Goal: Information Seeking & Learning: Find specific fact

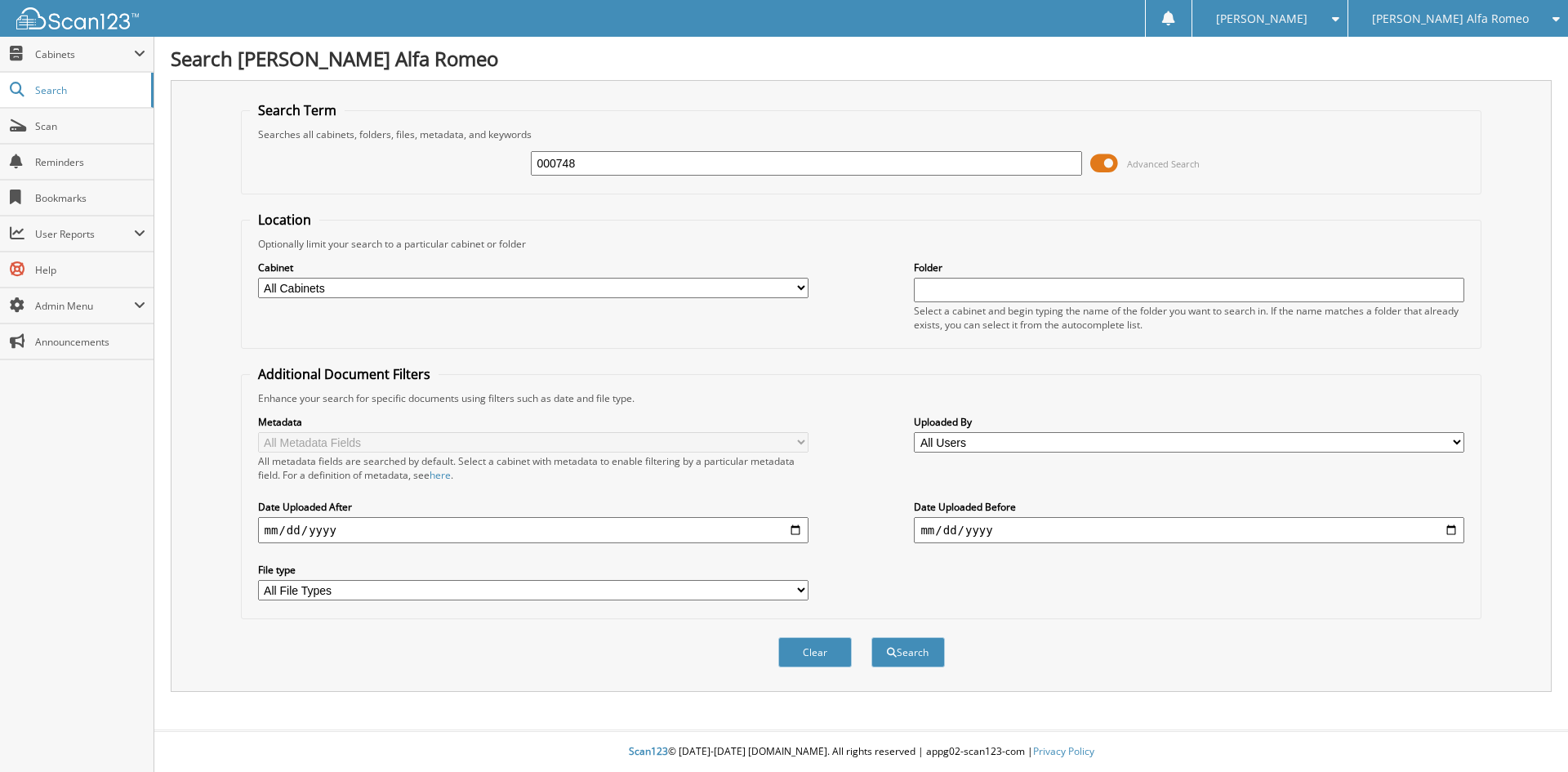
type input "000748"
click at [871, 637] on button "Search" at bounding box center [908, 653] width 74 height 30
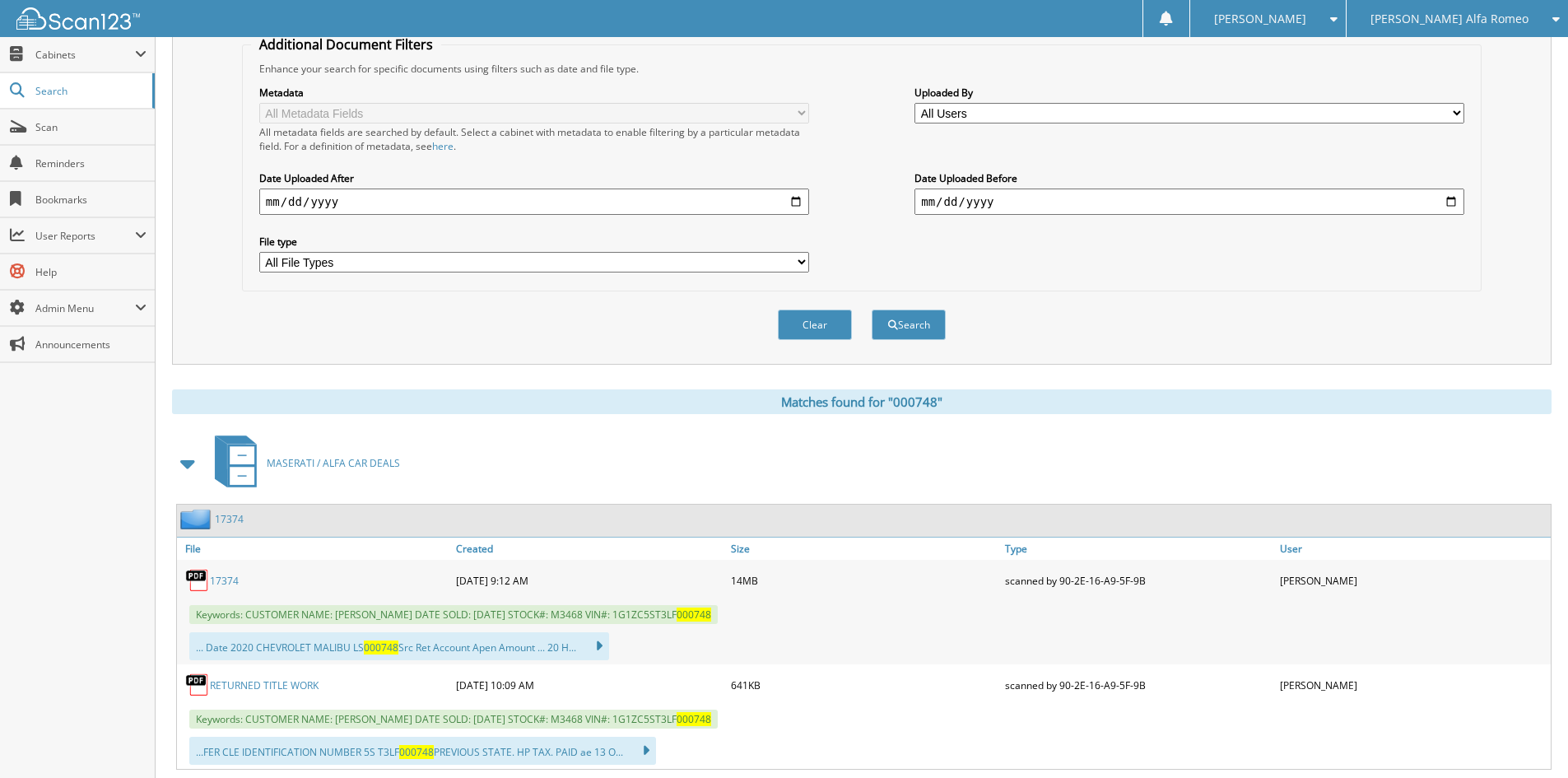
scroll to position [494, 0]
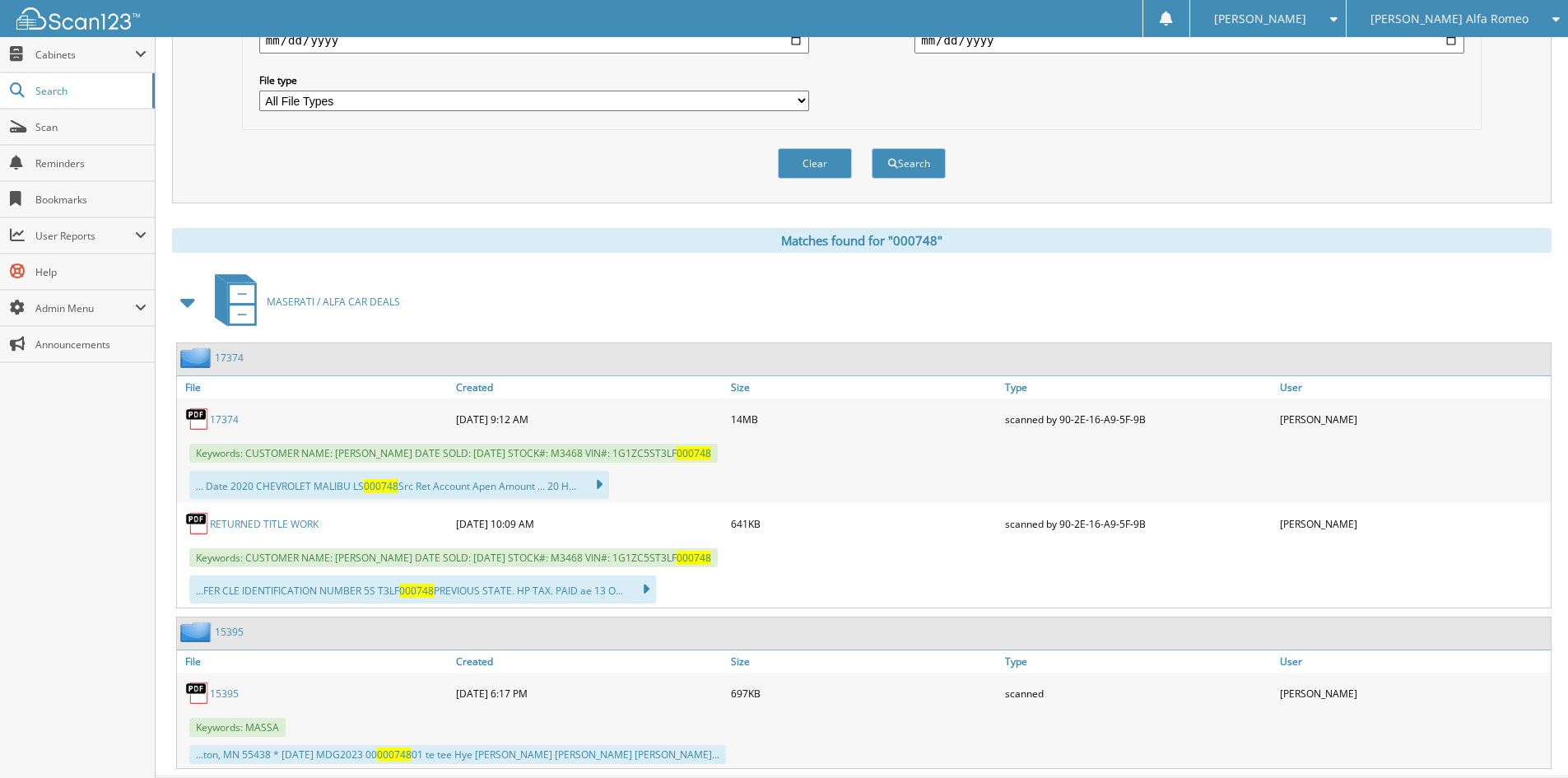
click at [230, 424] on link "17374" at bounding box center [224, 419] width 29 height 14
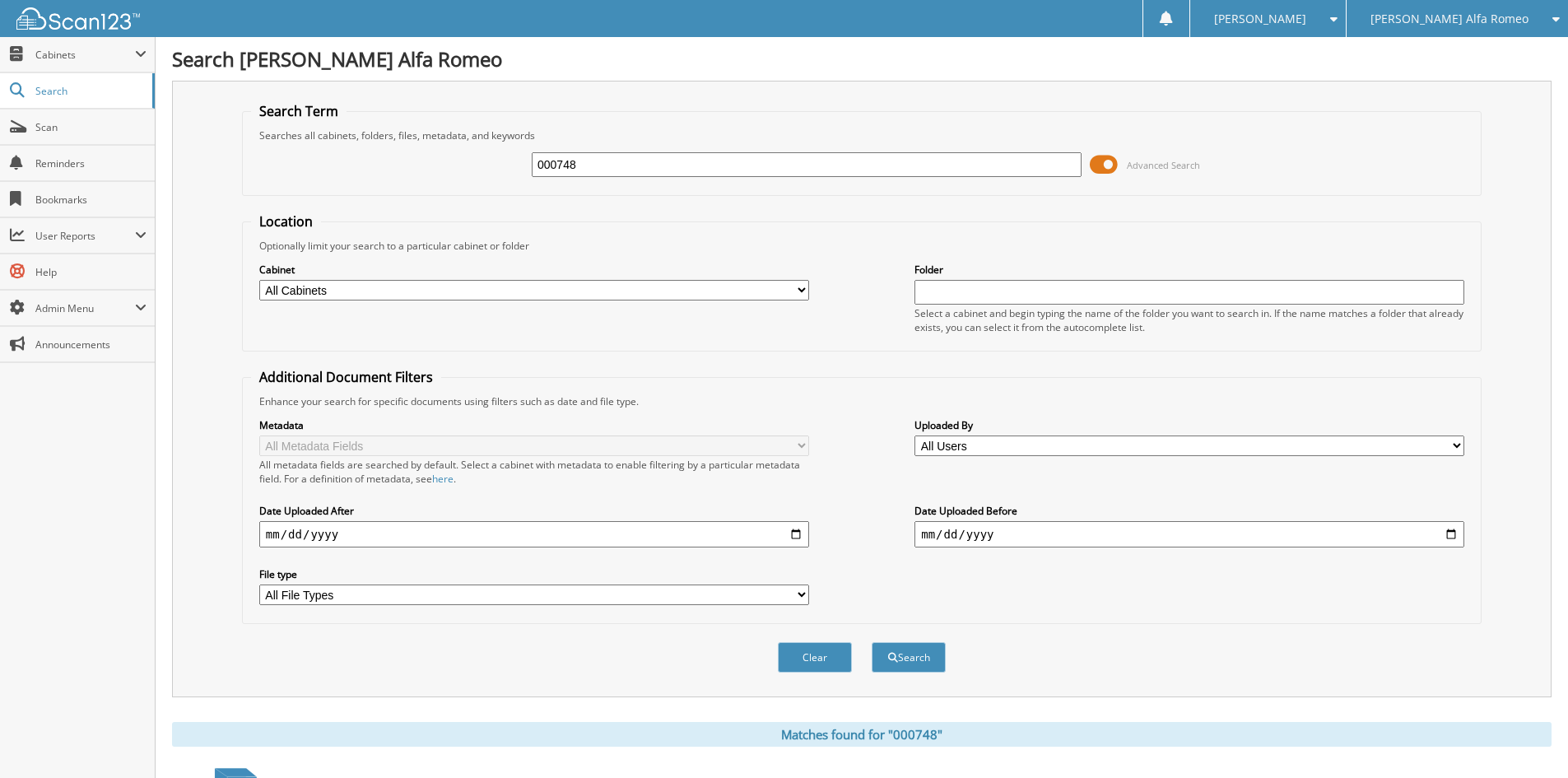
drag, startPoint x: 668, startPoint y: 164, endPoint x: 408, endPoint y: 160, distance: 260.0
click at [408, 160] on div "000748 Advanced Search" at bounding box center [861, 164] width 1222 height 45
type input "140022"
click at [872, 642] on button "Search" at bounding box center [909, 658] width 74 height 30
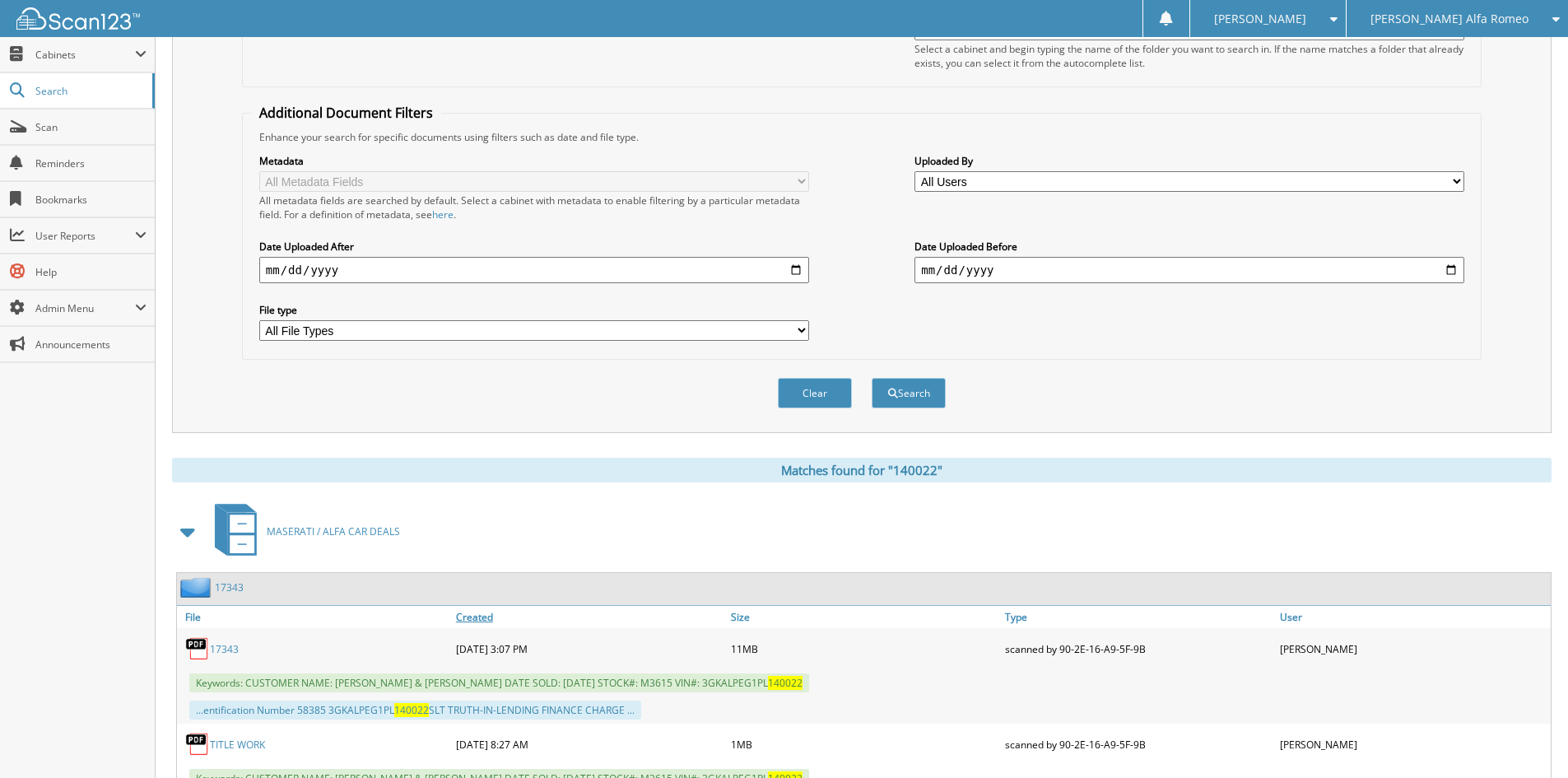
scroll to position [365, 0]
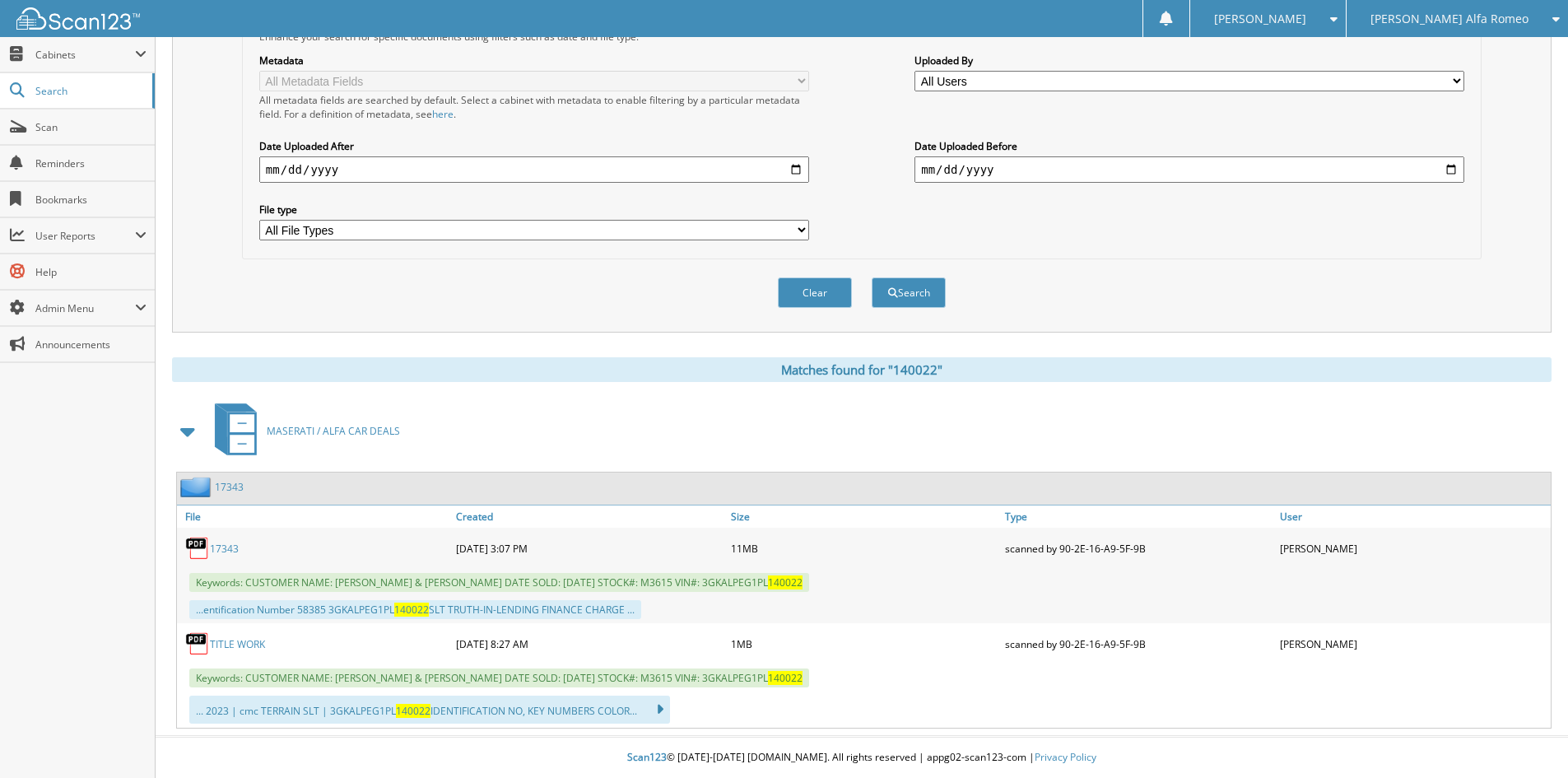
click at [223, 546] on link "17343" at bounding box center [224, 548] width 29 height 14
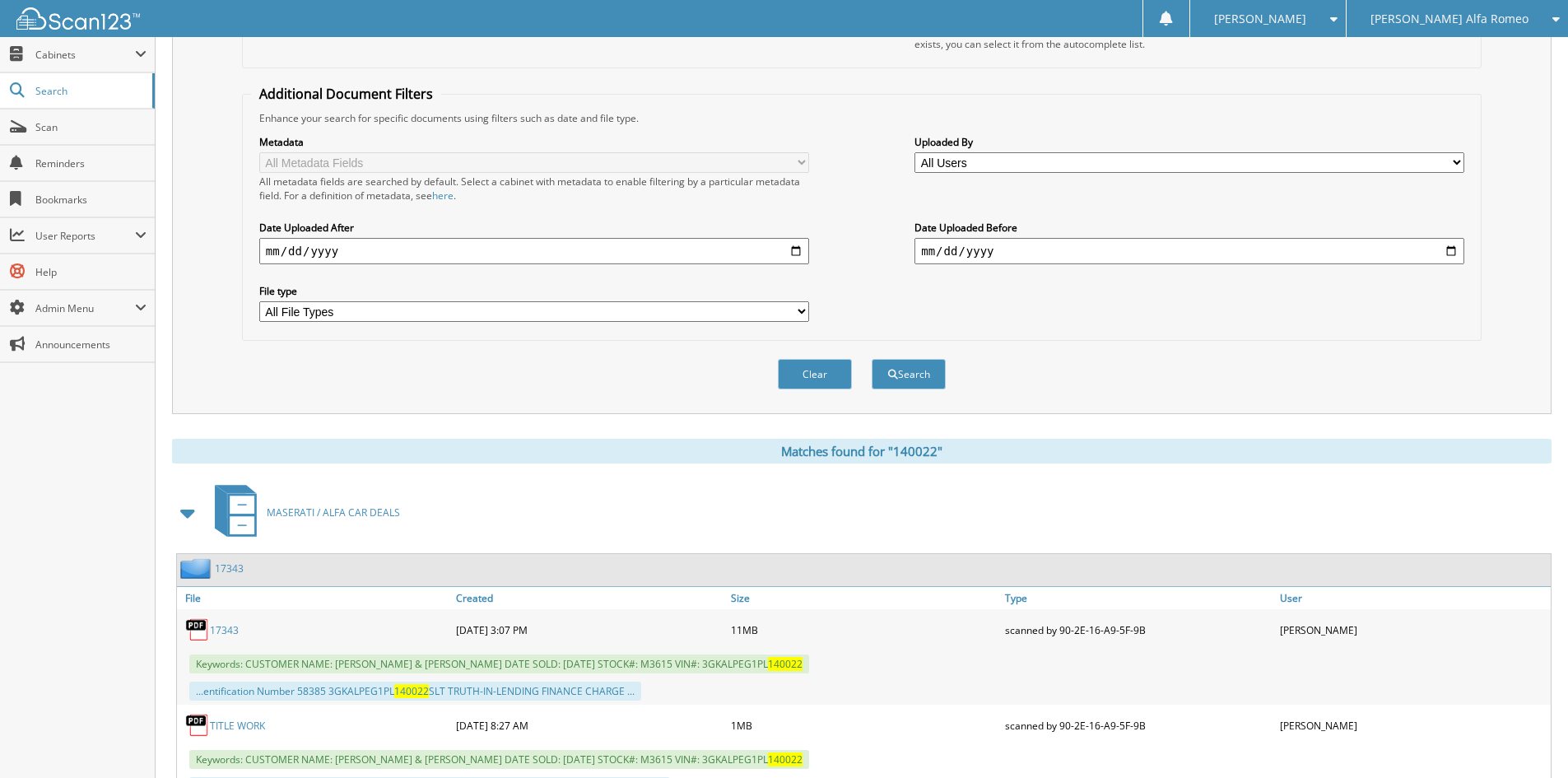
scroll to position [0, 0]
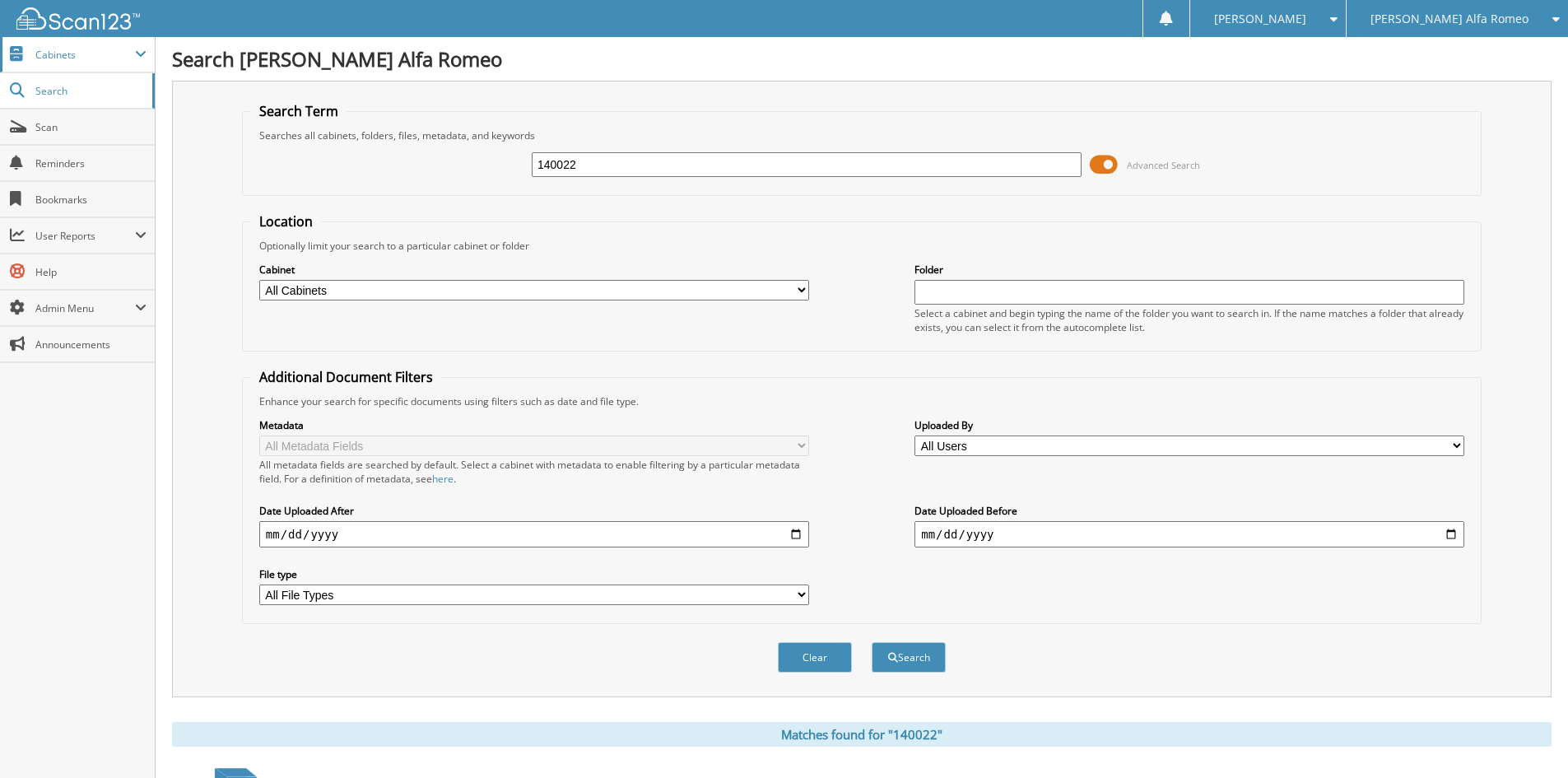
drag, startPoint x: 657, startPoint y: 163, endPoint x: 1, endPoint y: 52, distance: 665.3
click at [0, 59] on body "Sarah B. Settings Logout Jim Butler Alfa Romeo Jim Butler Chevrolet Inc Close S…" at bounding box center [784, 571] width 1568 height 1143
type input "155295"
click at [872, 642] on button "Search" at bounding box center [909, 658] width 74 height 30
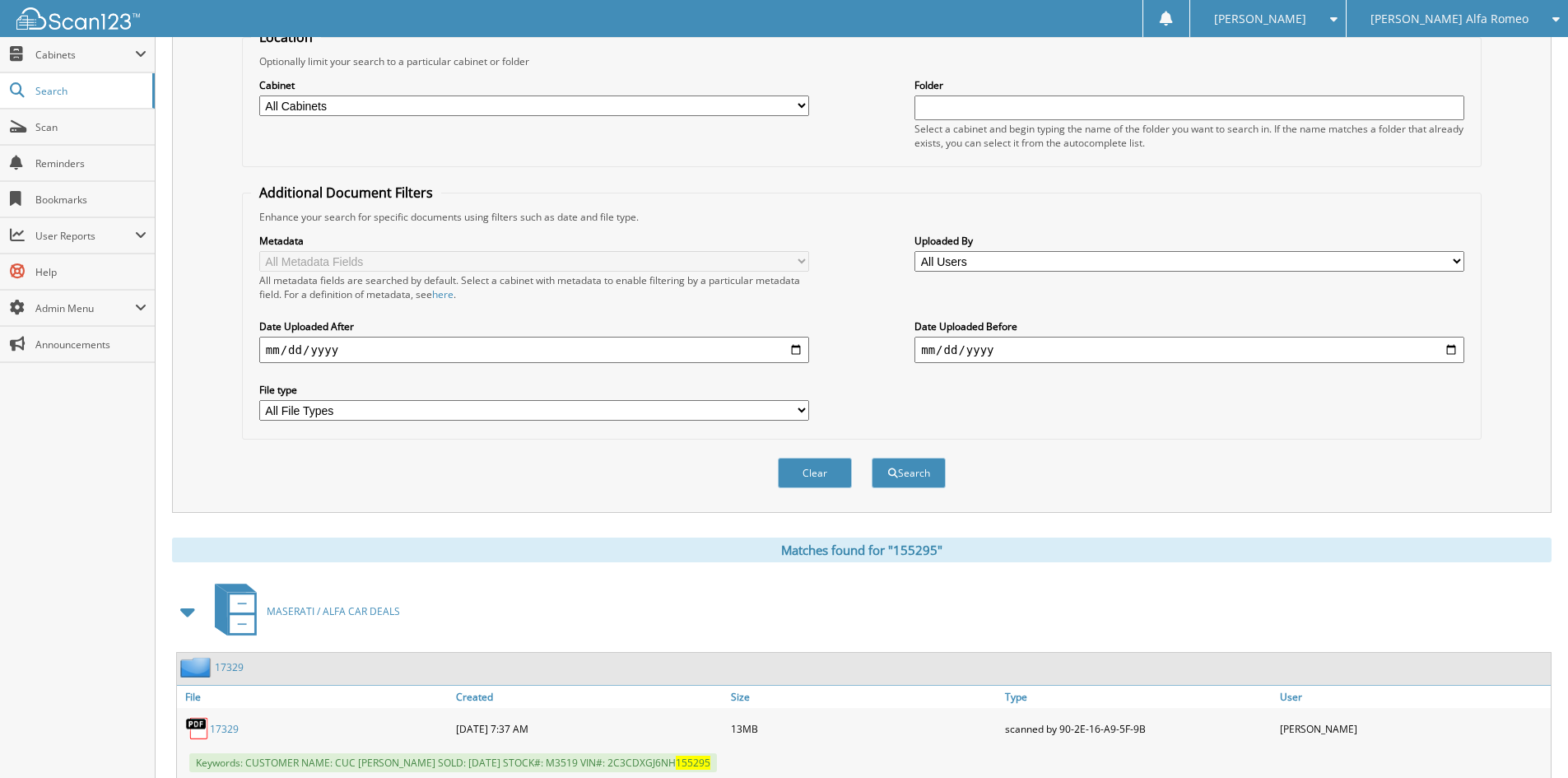
scroll to position [494, 0]
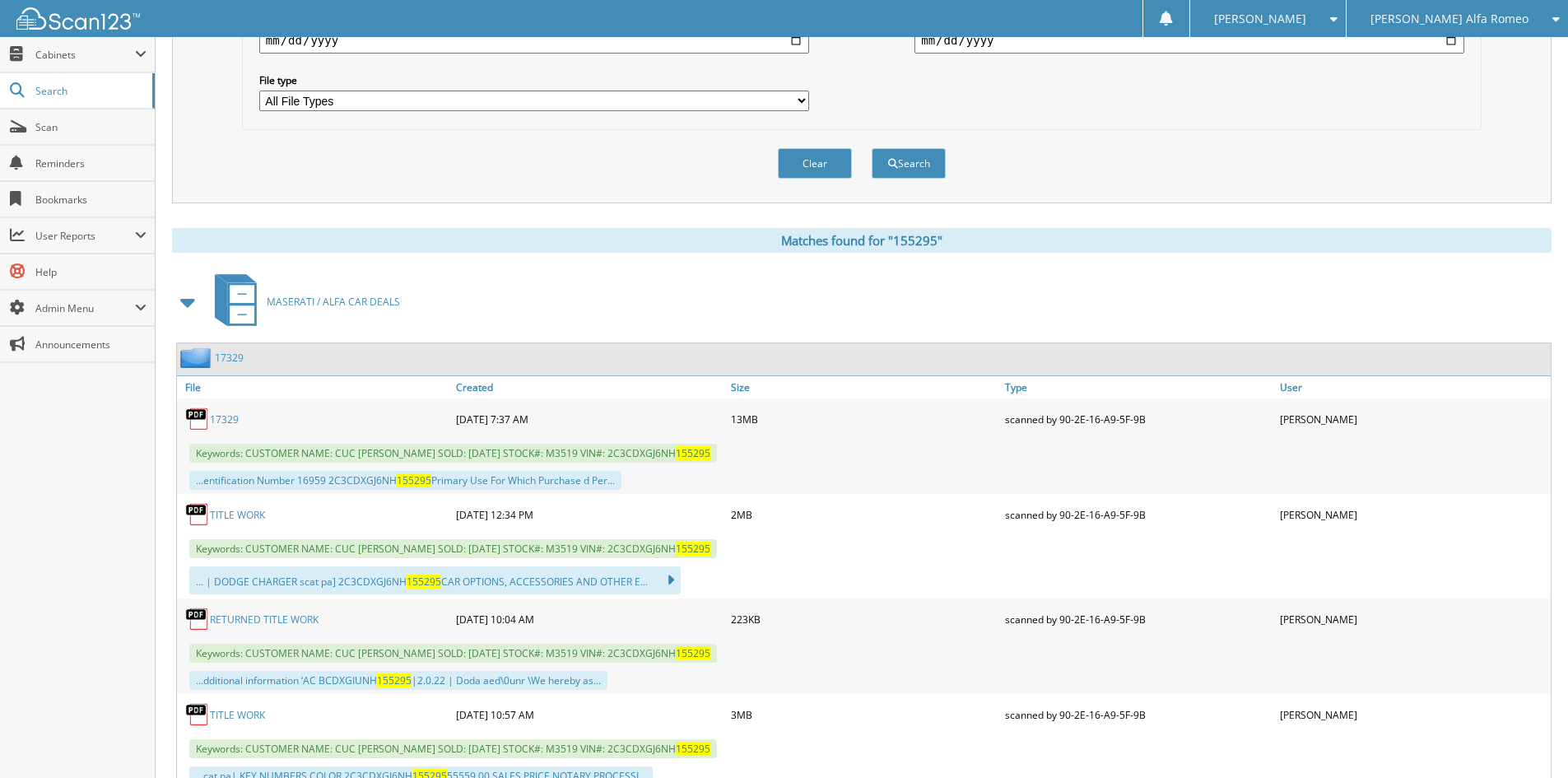
click at [220, 420] on link "17329" at bounding box center [224, 419] width 29 height 14
click at [231, 521] on link "TITLE WORK" at bounding box center [237, 514] width 56 height 14
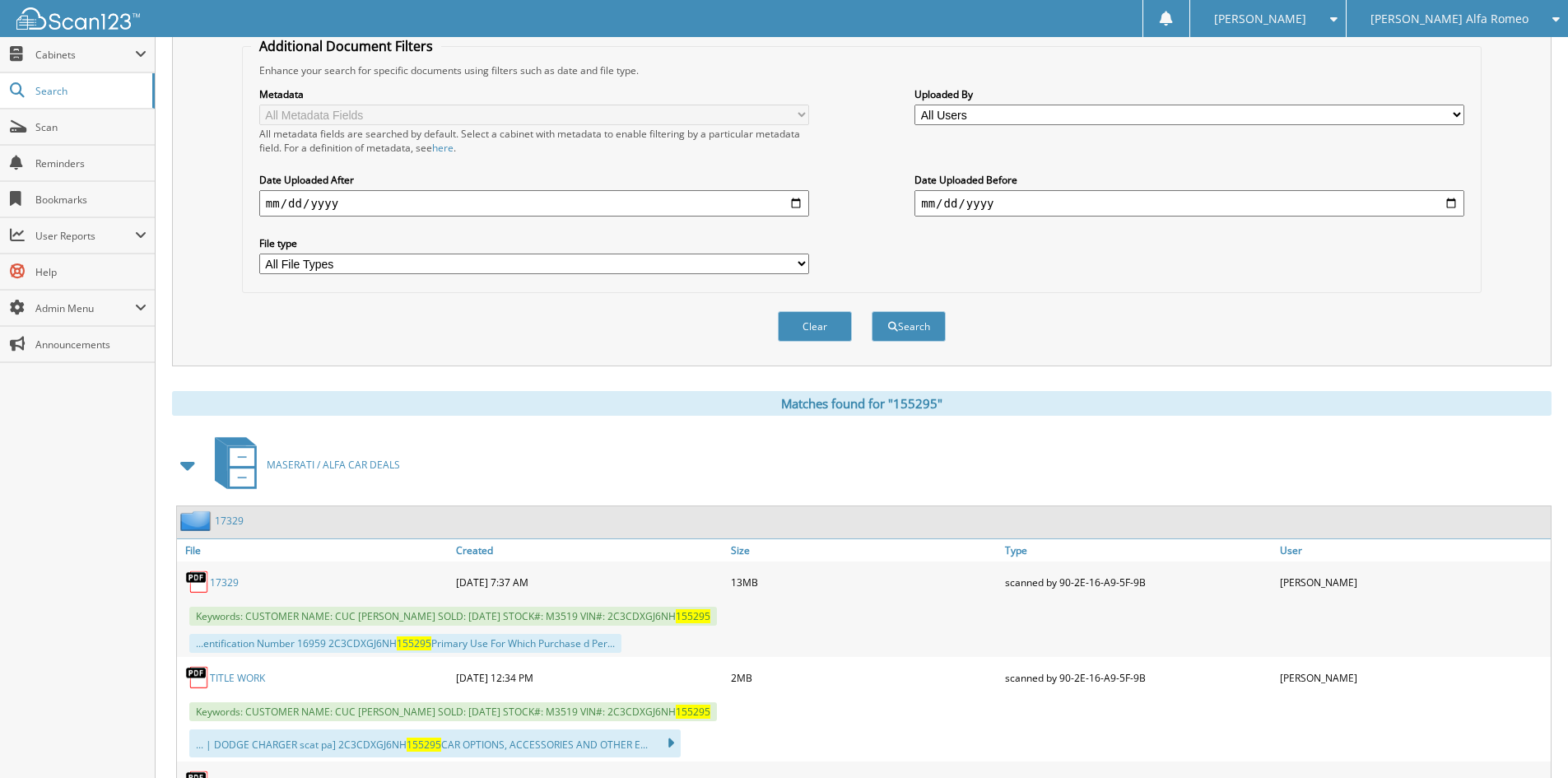
scroll to position [0, 0]
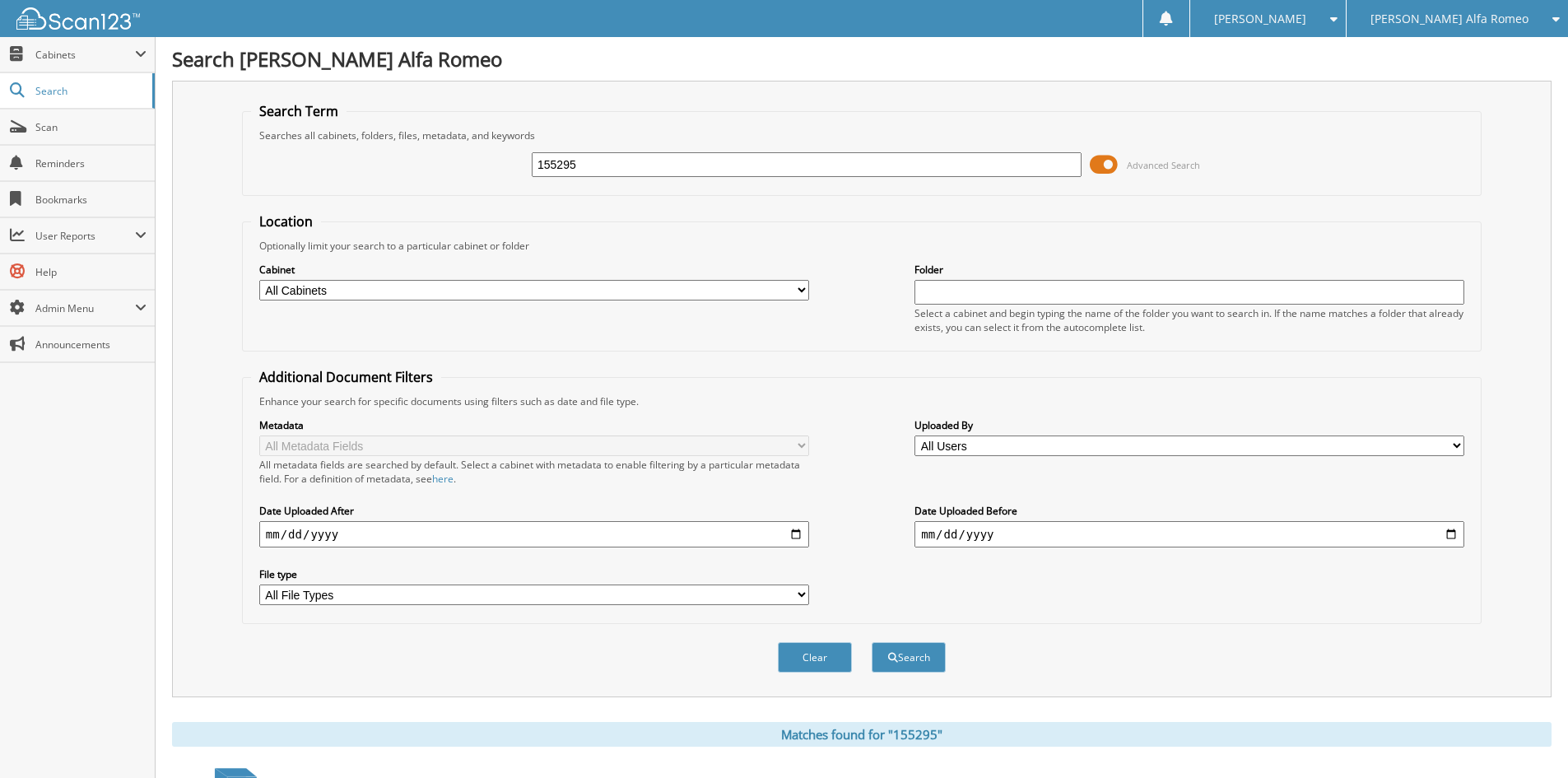
drag, startPoint x: 679, startPoint y: 170, endPoint x: 335, endPoint y: 169, distance: 344.0
click at [345, 172] on div "155295 Advanced Search" at bounding box center [861, 164] width 1222 height 45
type input "205138"
click at [872, 642] on button "Search" at bounding box center [909, 658] width 74 height 30
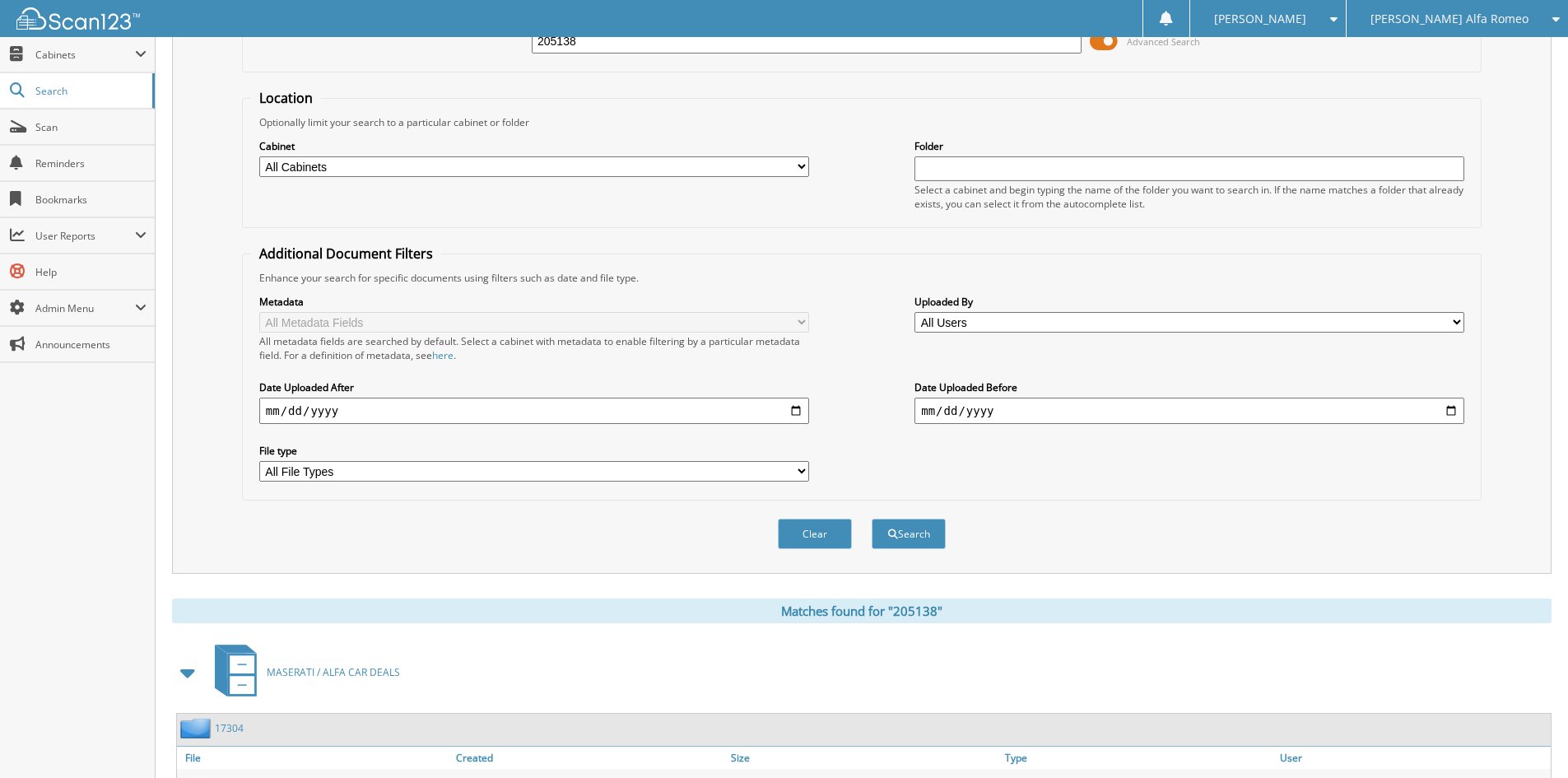
scroll to position [412, 0]
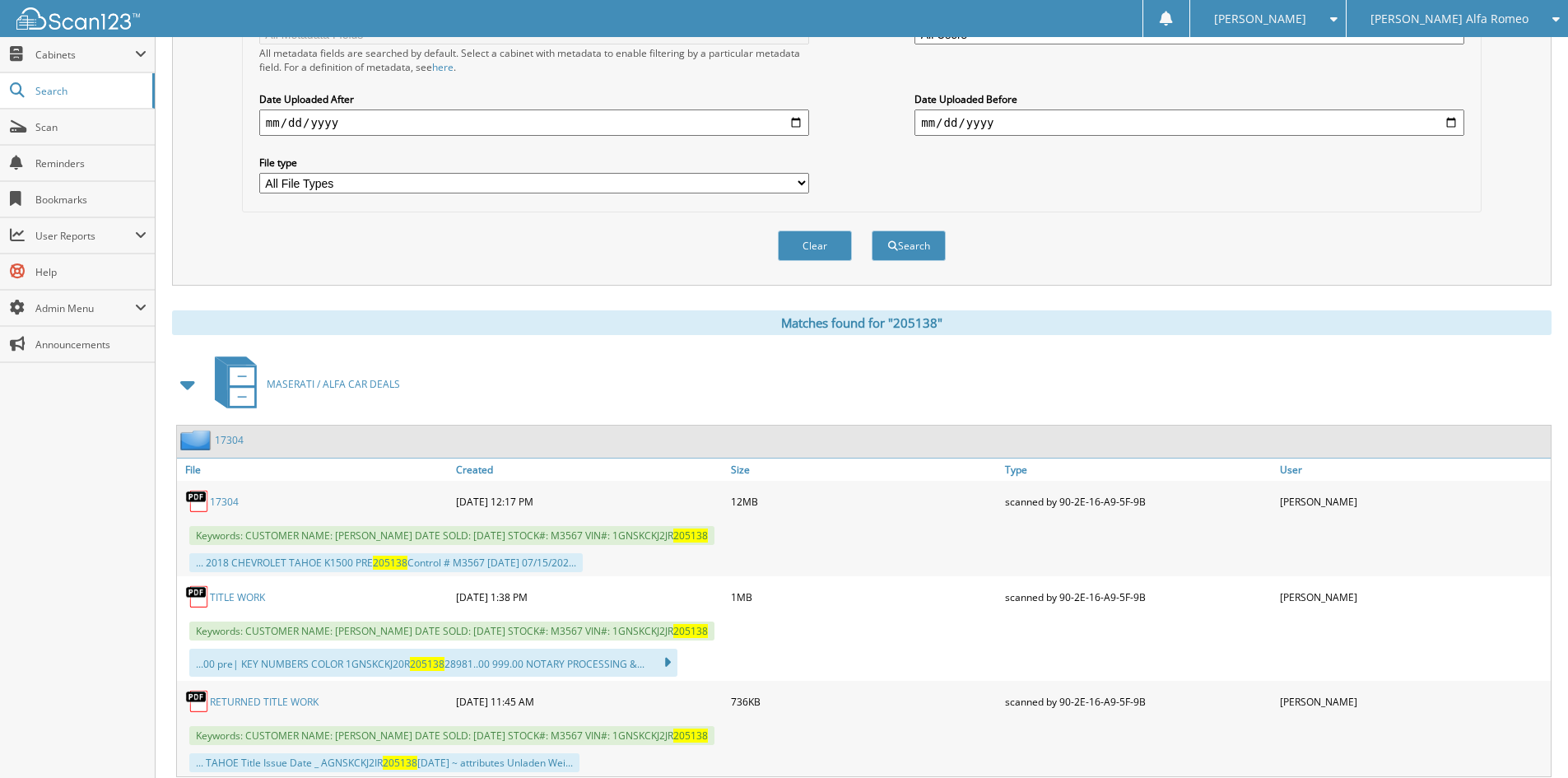
click at [233, 500] on link "17304" at bounding box center [224, 502] width 29 height 14
click at [238, 597] on link "TITLE WORK" at bounding box center [237, 597] width 56 height 14
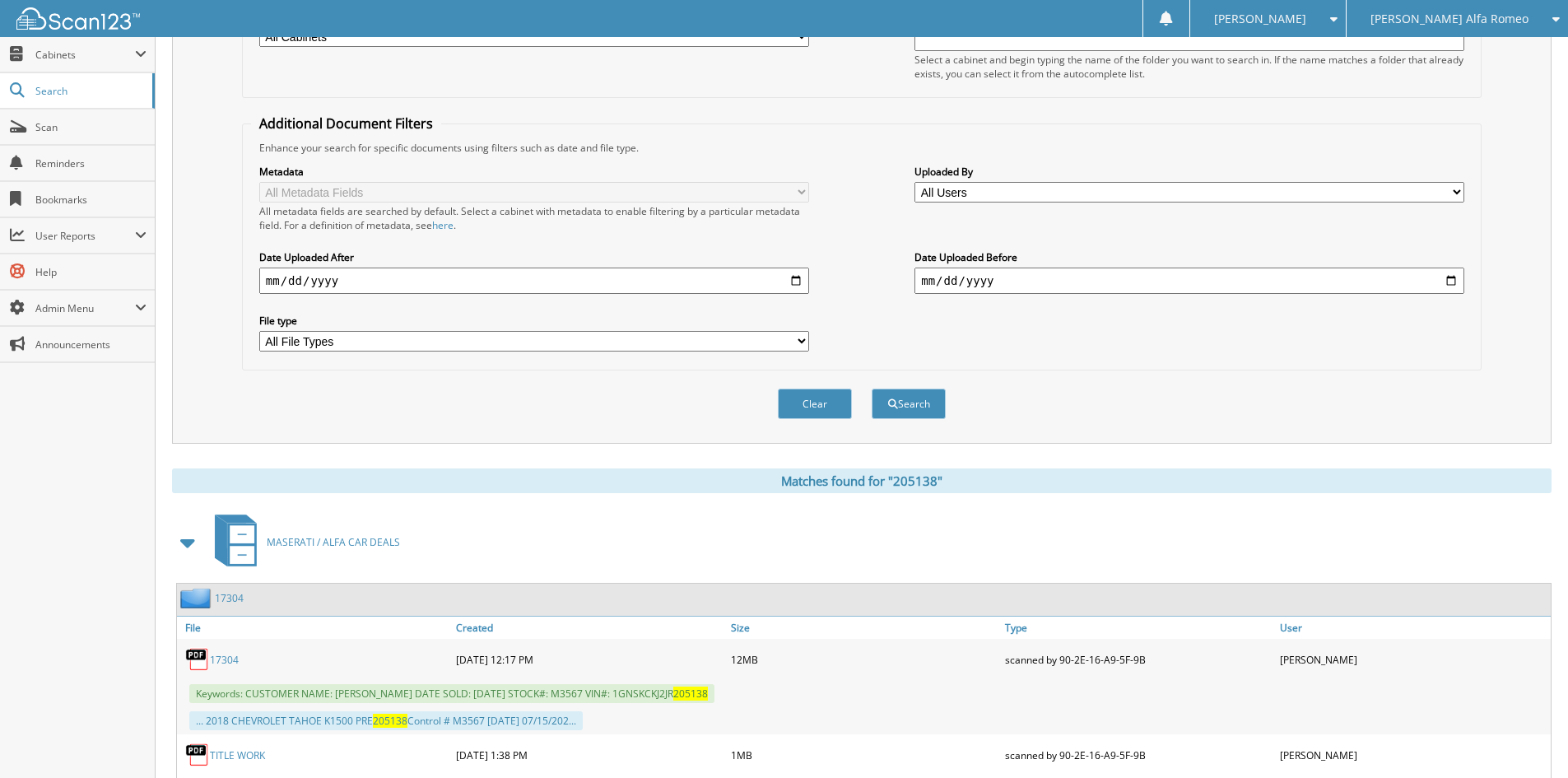
scroll to position [0, 0]
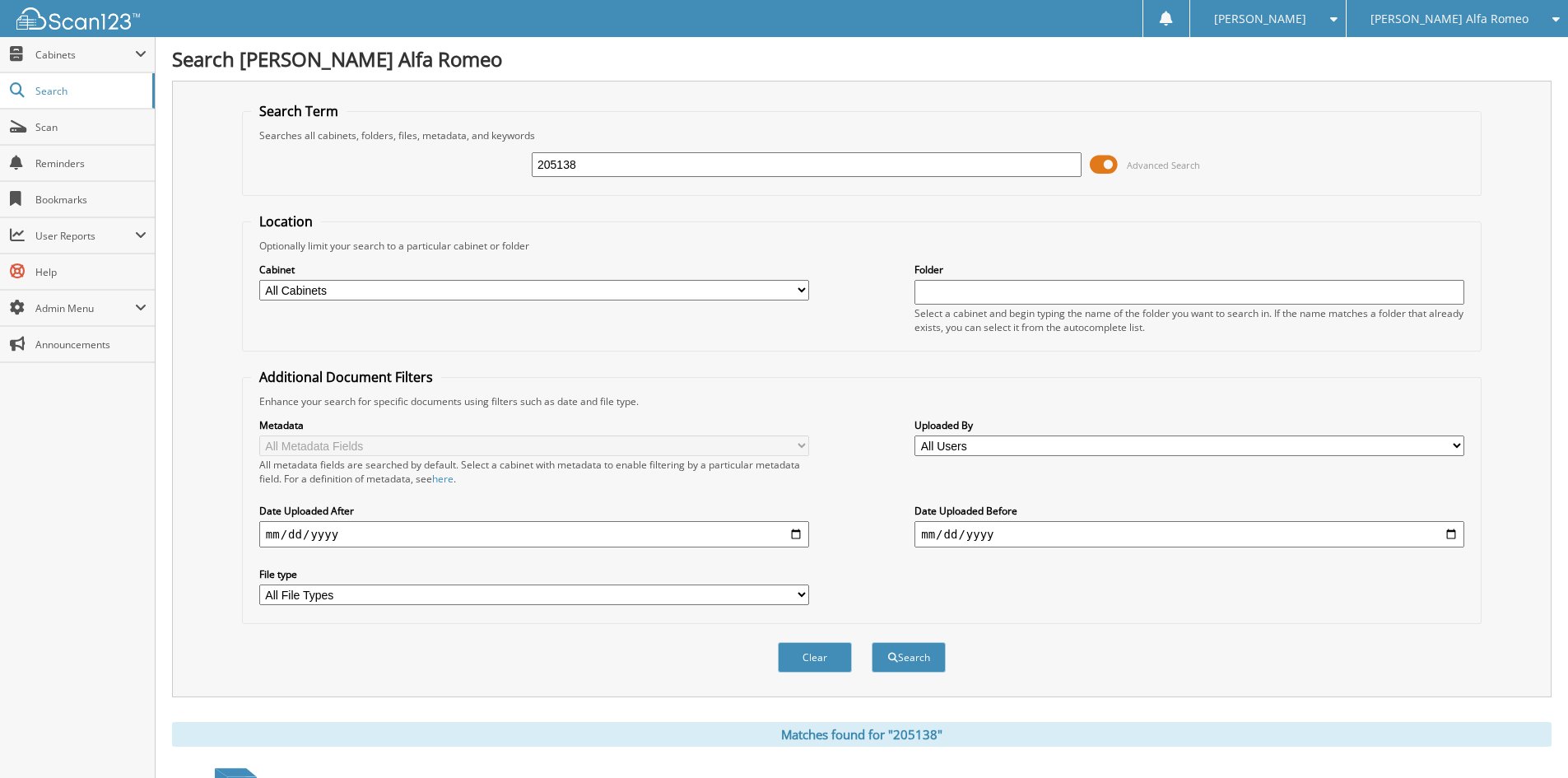
drag, startPoint x: 808, startPoint y: 168, endPoint x: 345, endPoint y: 129, distance: 464.6
click at [363, 146] on div "205138 Advanced Search" at bounding box center [861, 164] width 1222 height 45
type input "328702"
click at [872, 642] on button "Search" at bounding box center [909, 658] width 74 height 30
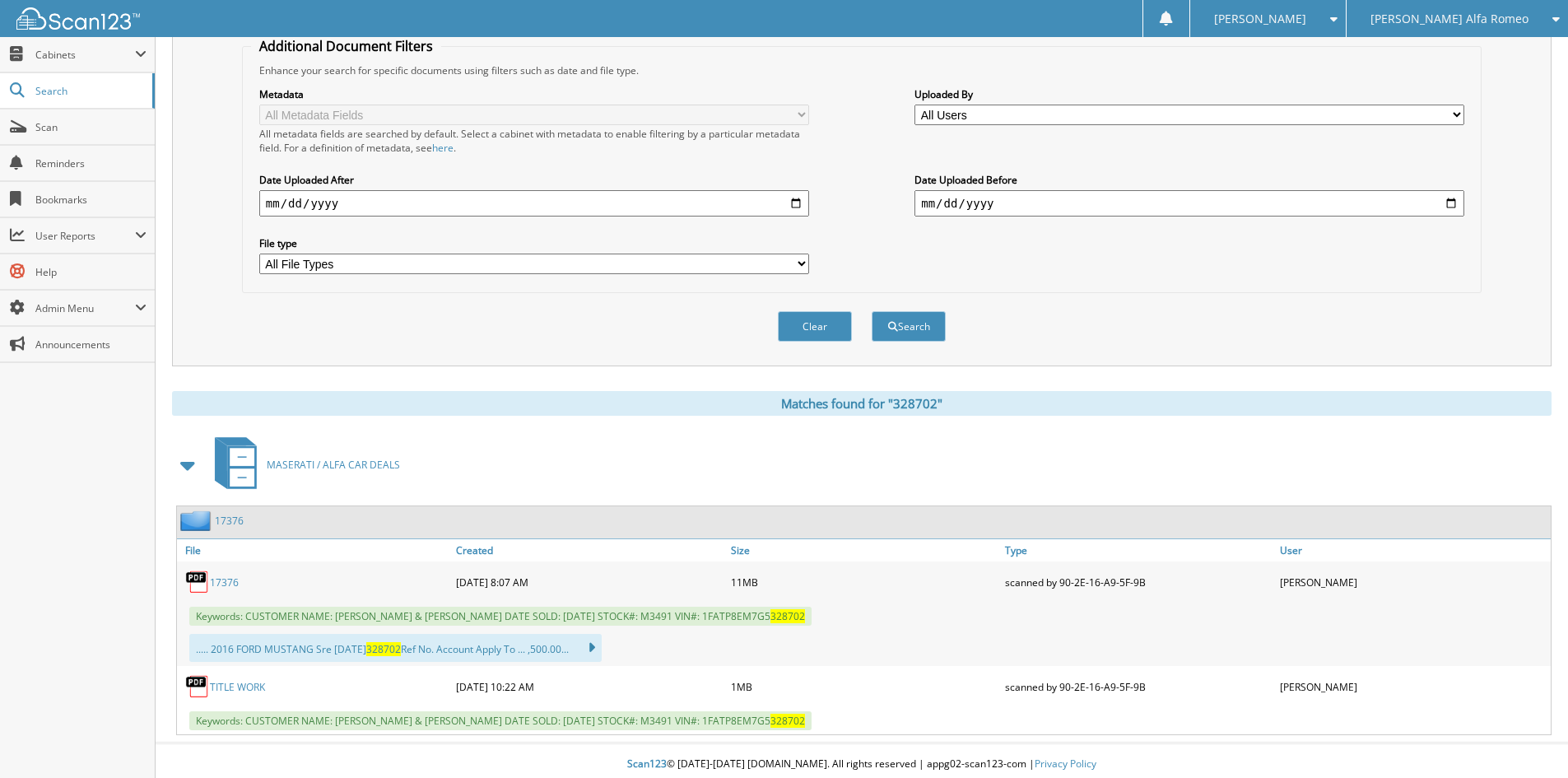
scroll to position [338, 0]
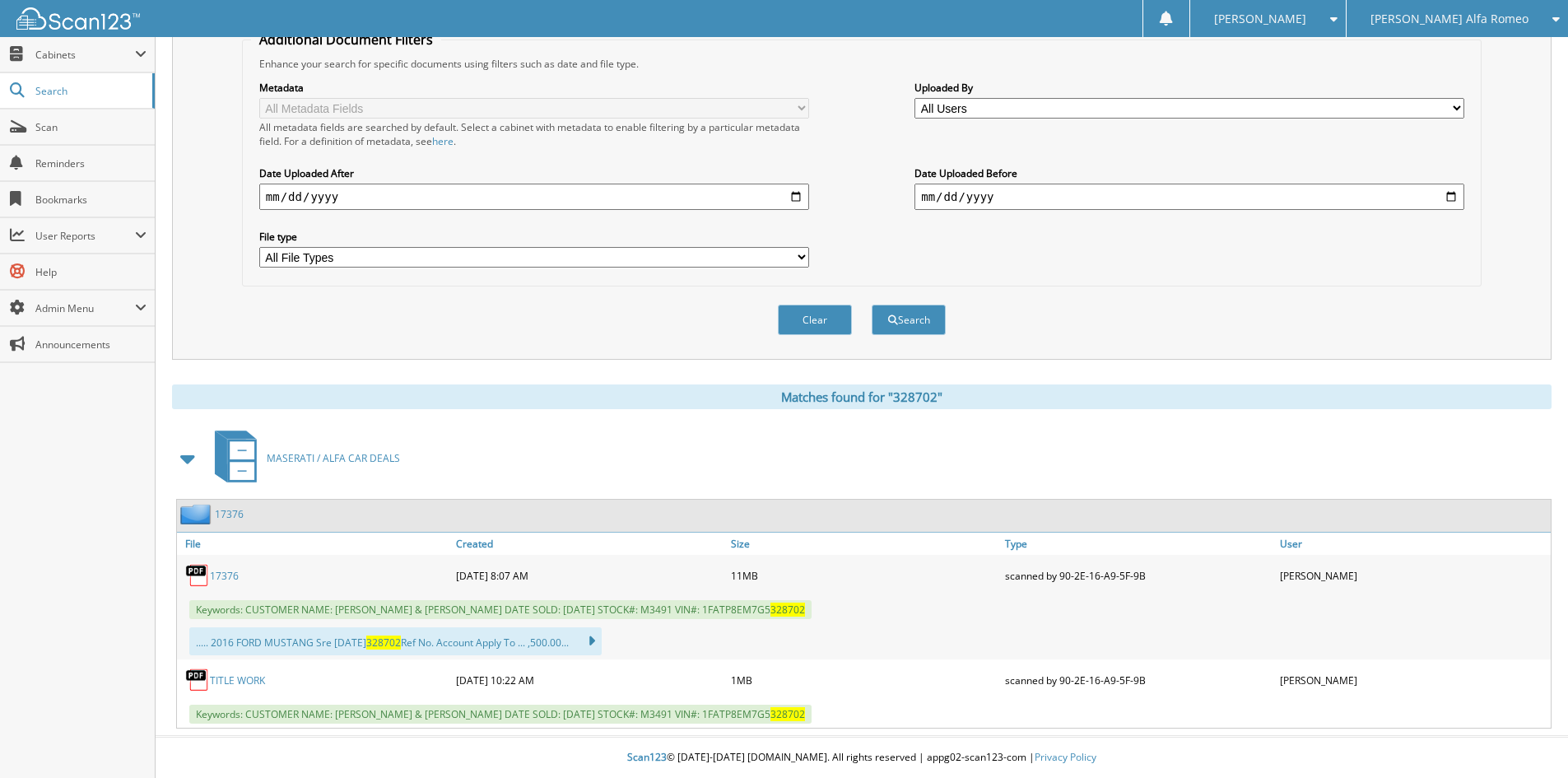
click at [222, 572] on link "17376" at bounding box center [224, 576] width 29 height 14
click at [246, 679] on link "TITLE WORK" at bounding box center [237, 680] width 56 height 14
click at [781, 76] on div "Metadata All Metadata Fields All metadata fields are searched by default. Selec…" at bounding box center [861, 173] width 1222 height 206
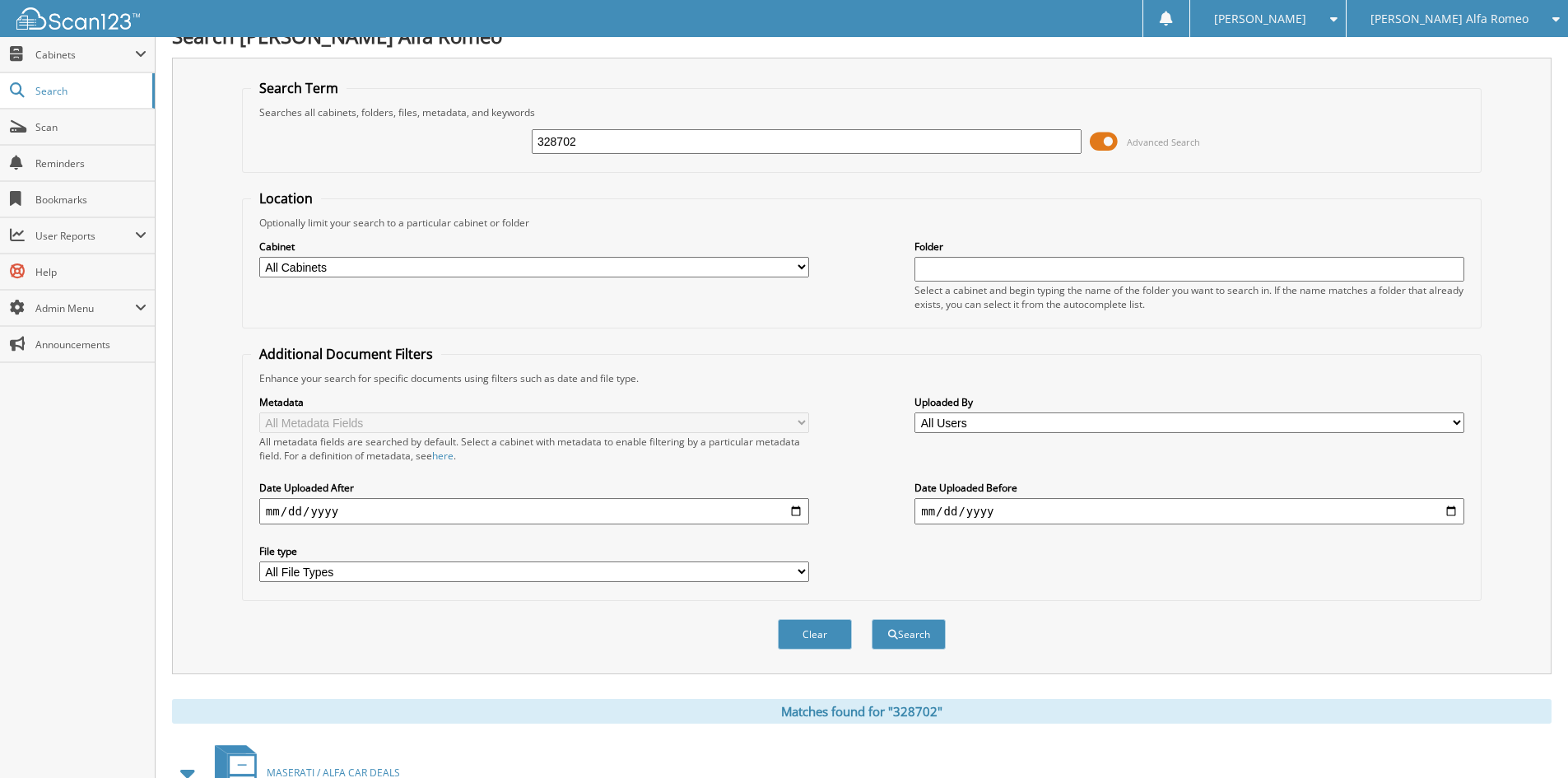
scroll to position [0, 0]
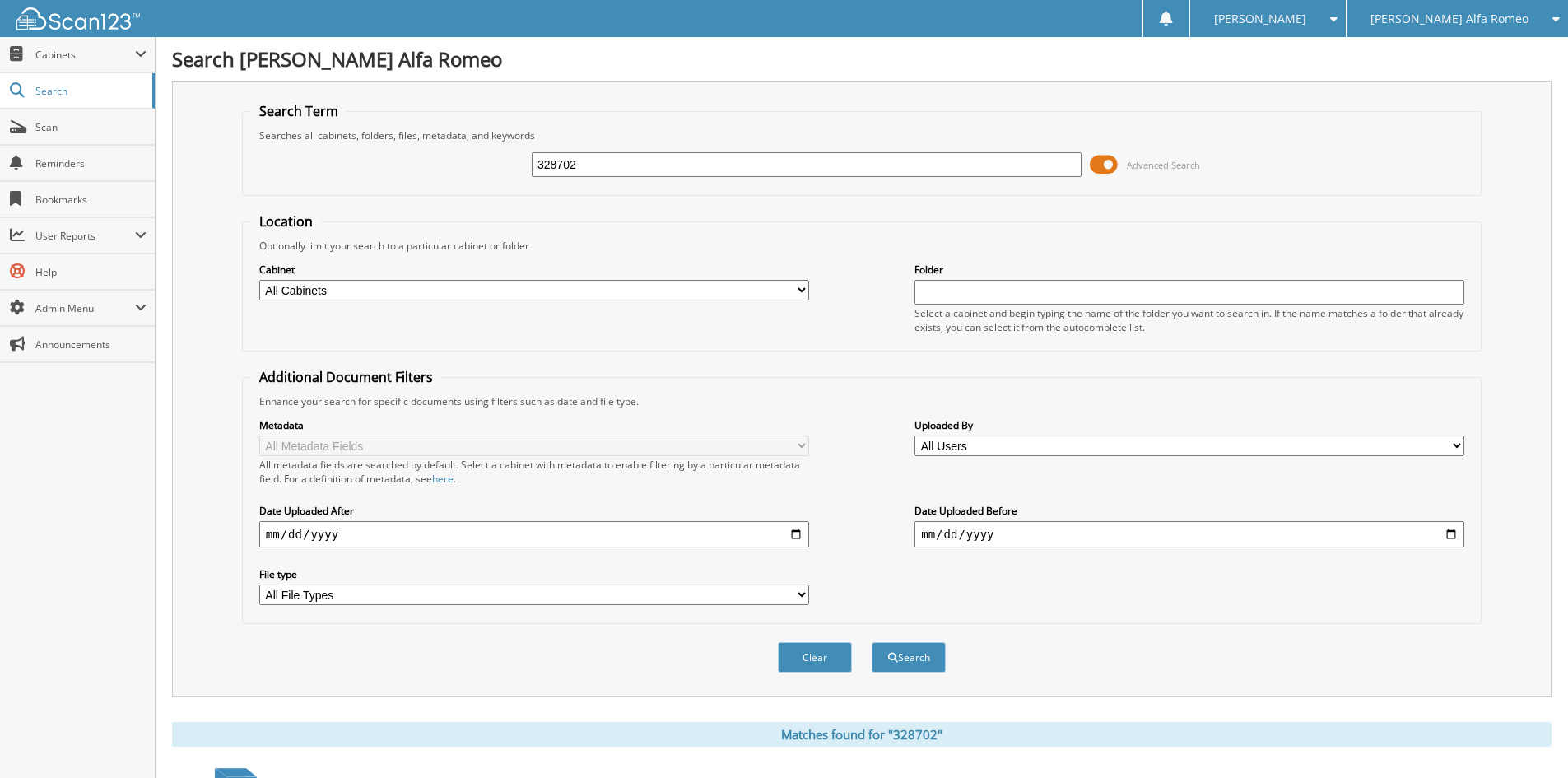
drag, startPoint x: 632, startPoint y: 173, endPoint x: 381, endPoint y: 160, distance: 251.3
click at [386, 164] on div "328702 Advanced Search" at bounding box center [861, 164] width 1222 height 45
type input "521917"
click at [872, 642] on button "Search" at bounding box center [909, 658] width 74 height 30
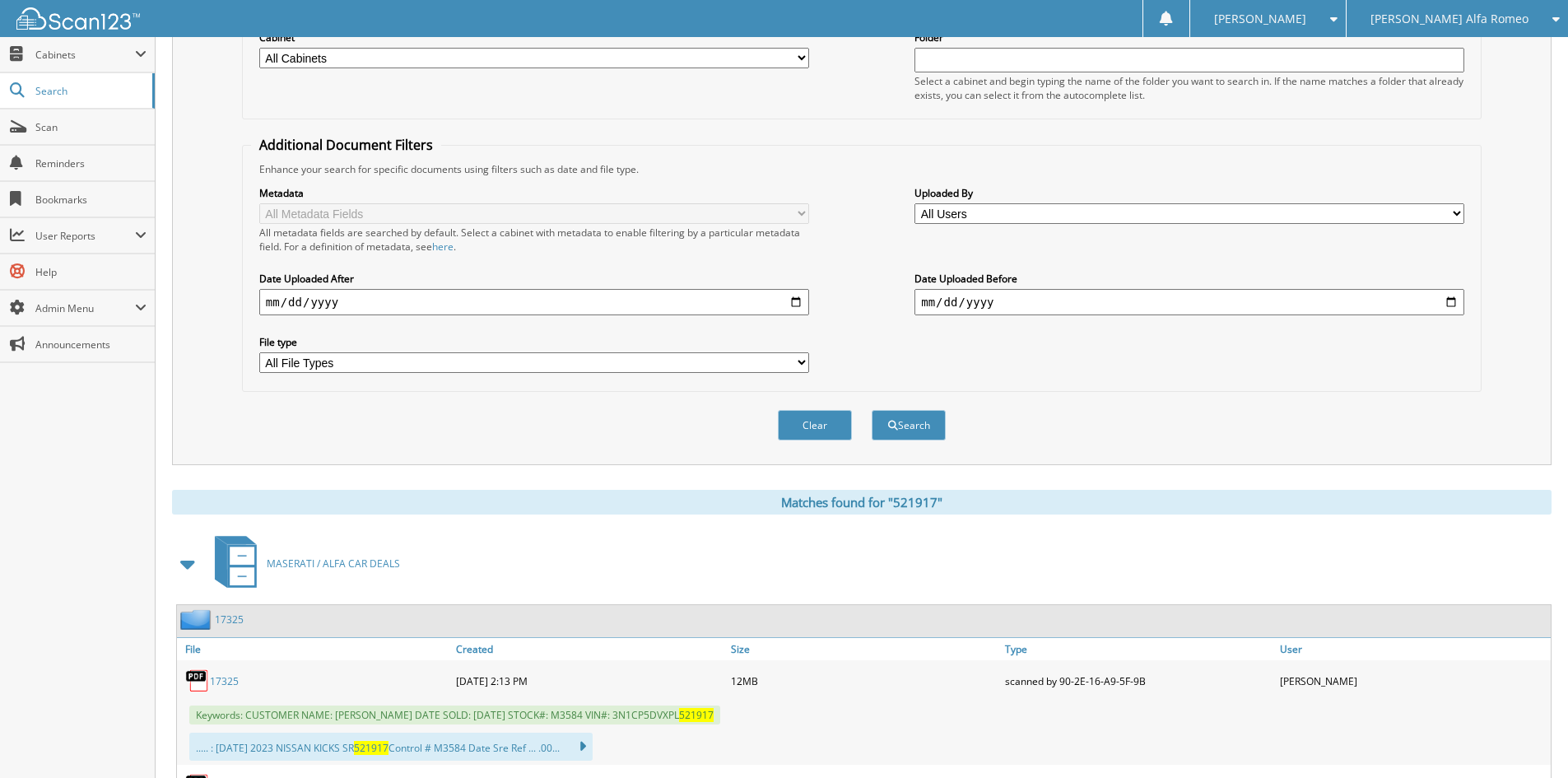
scroll to position [547, 0]
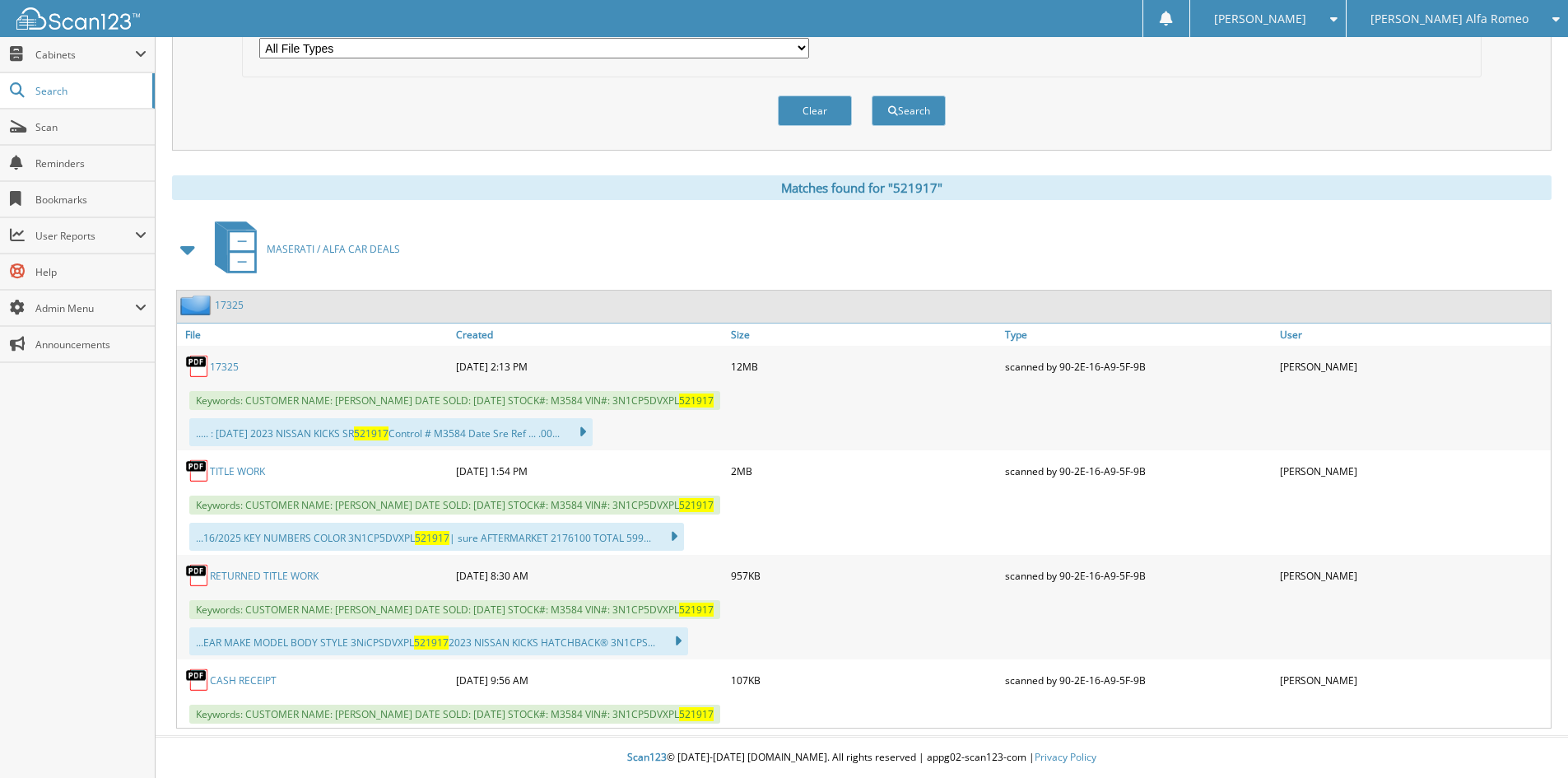
click at [230, 365] on link "17325" at bounding box center [224, 366] width 29 height 14
click at [234, 469] on link "TITLE WORK" at bounding box center [237, 471] width 56 height 14
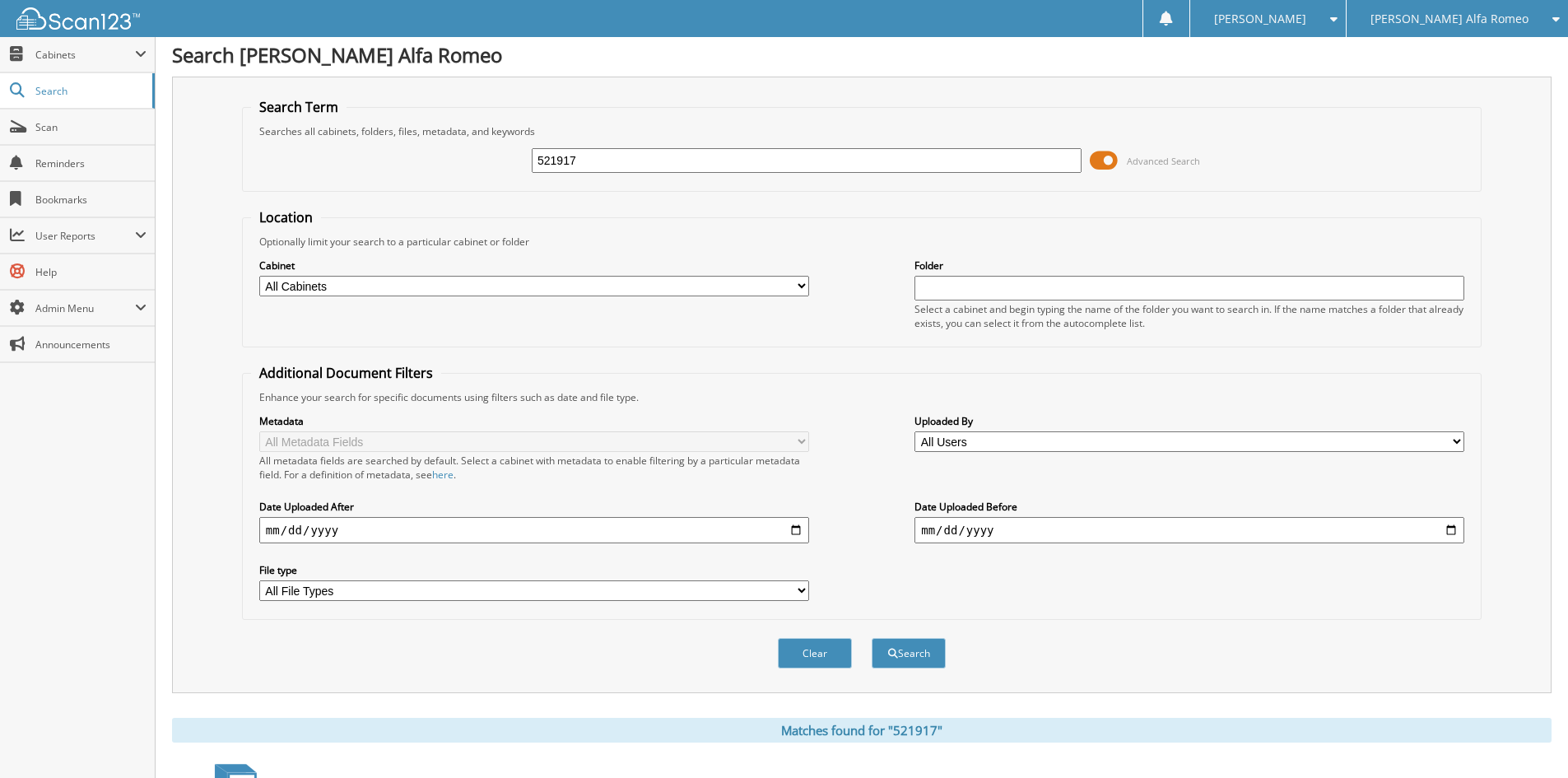
scroll to position [0, 0]
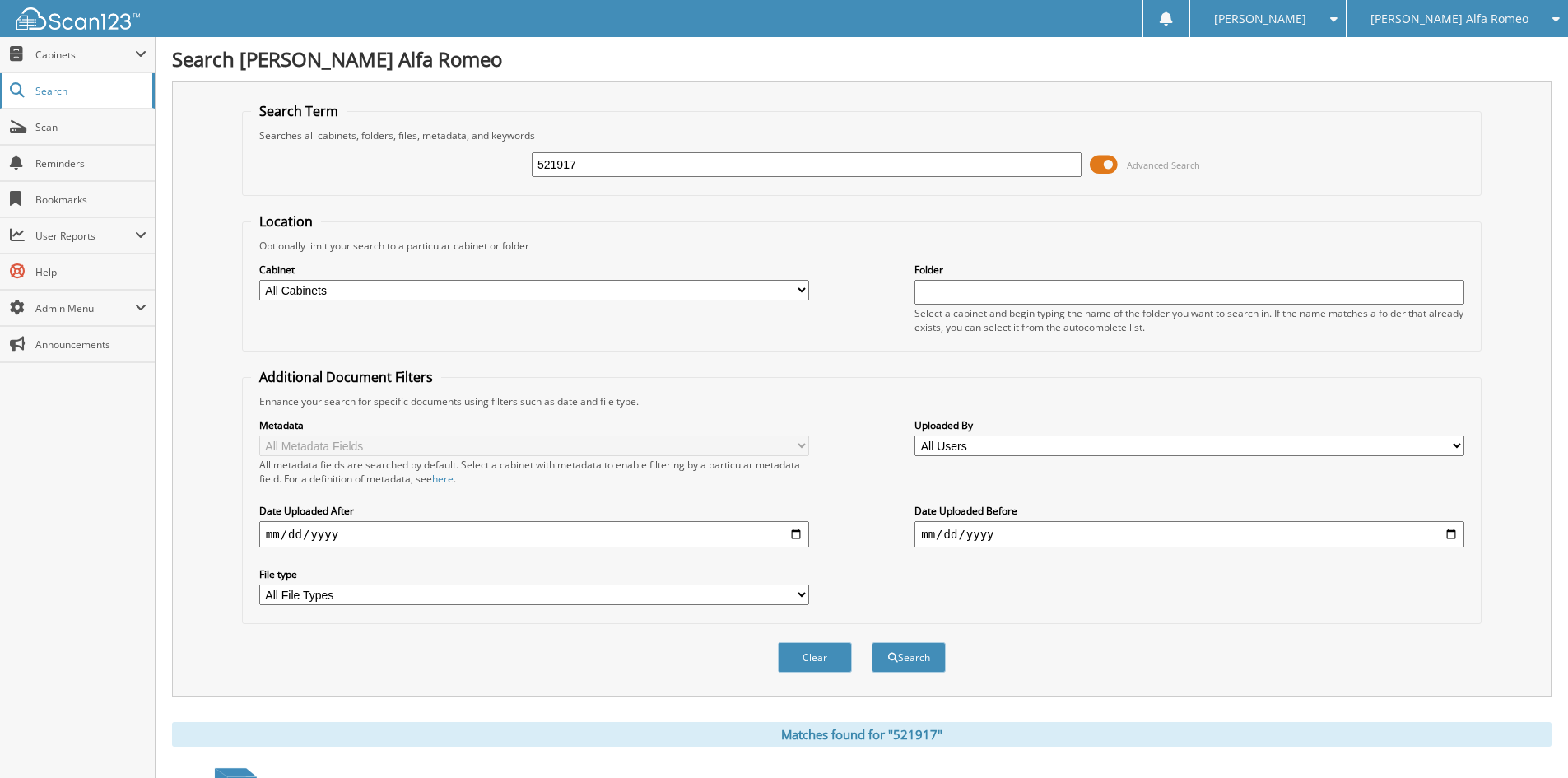
drag, startPoint x: 620, startPoint y: 165, endPoint x: 49, endPoint y: 73, distance: 578.4
click at [58, 81] on body "Sarah B. Settings Logout Jim Butler Alfa Romeo Jim Butler Chevrolet Inc Close S…" at bounding box center [784, 662] width 1568 height 1324
type input "556958"
click at [872, 642] on button "Search" at bounding box center [909, 658] width 74 height 30
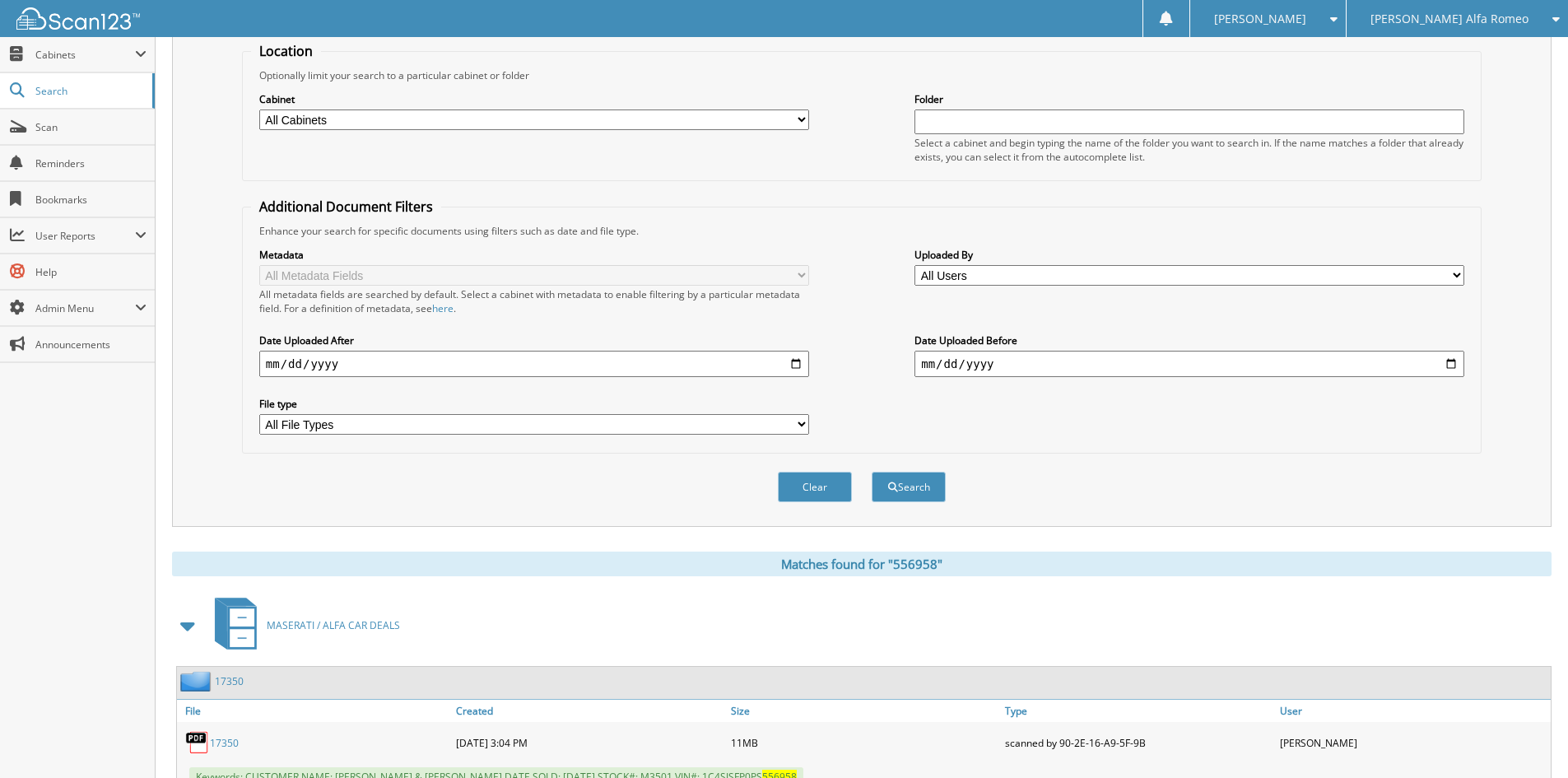
scroll to position [494, 0]
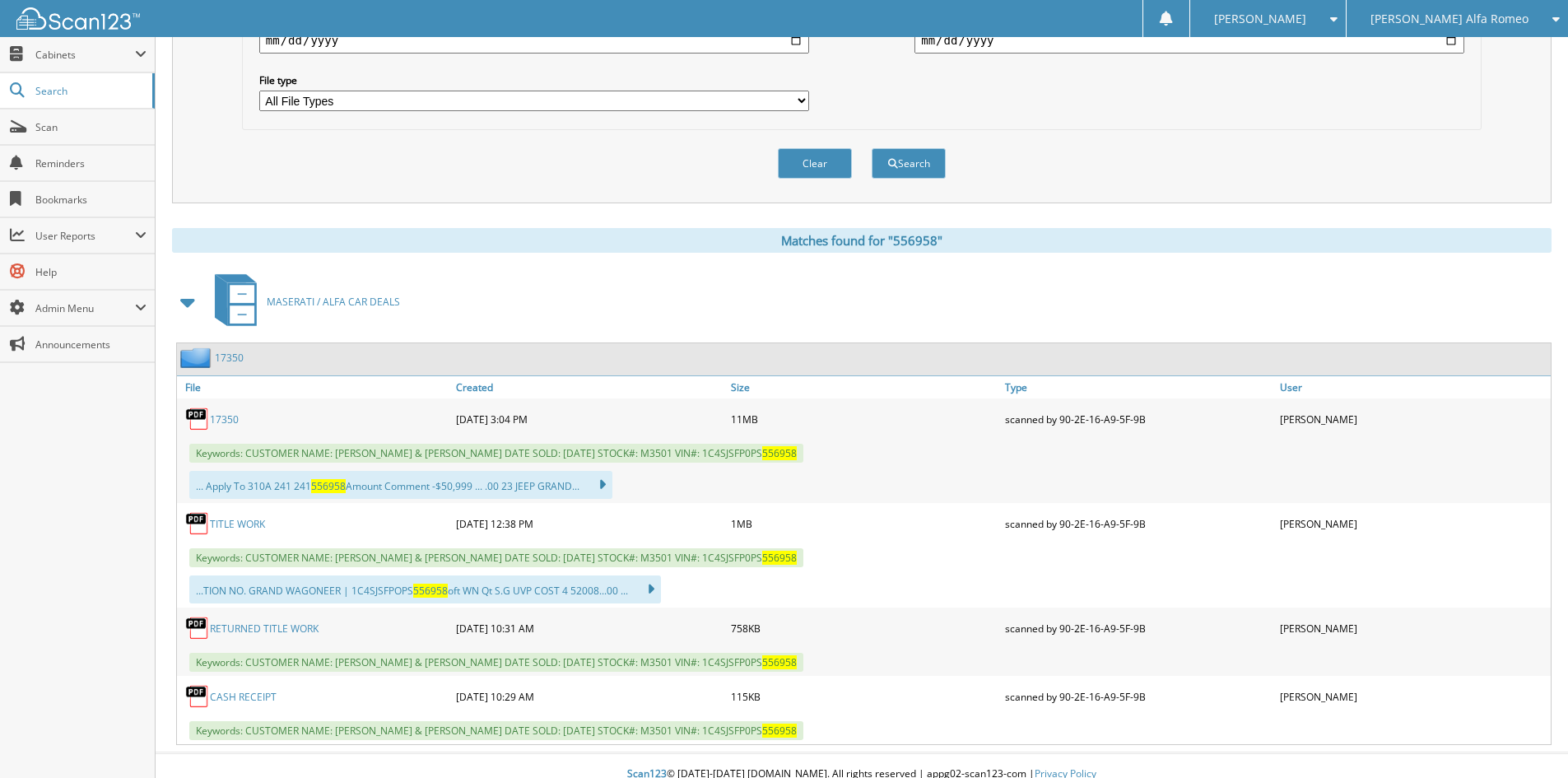
click at [223, 424] on link "17350" at bounding box center [224, 419] width 29 height 14
click at [223, 523] on link "TITLE WORK" at bounding box center [237, 524] width 56 height 14
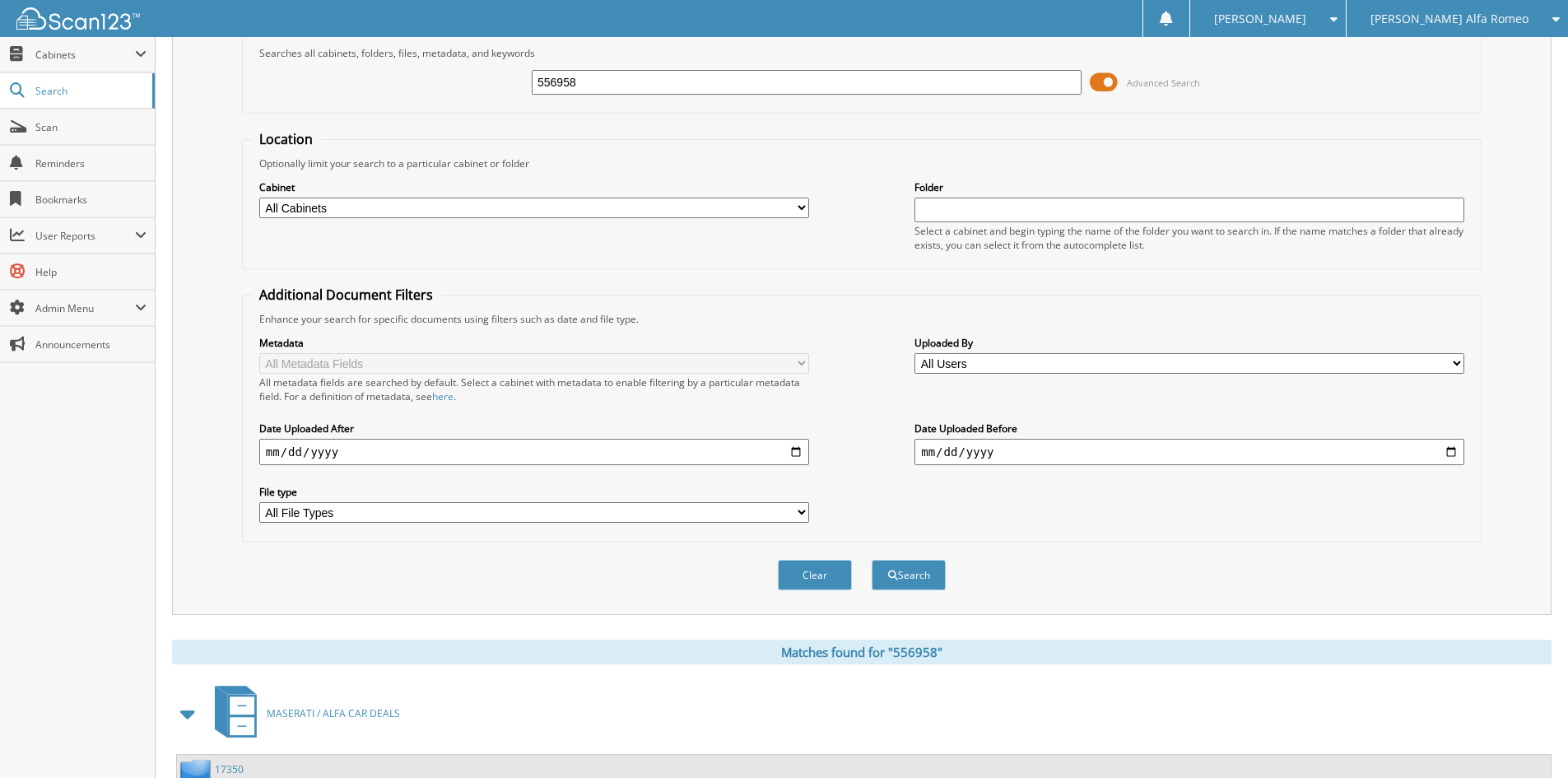
drag, startPoint x: 614, startPoint y: 81, endPoint x: 256, endPoint y: 80, distance: 358.0
click at [258, 81] on div "556958 Advanced Search" at bounding box center [861, 82] width 1222 height 45
type input "656442"
click at [872, 560] on button "Search" at bounding box center [909, 575] width 74 height 30
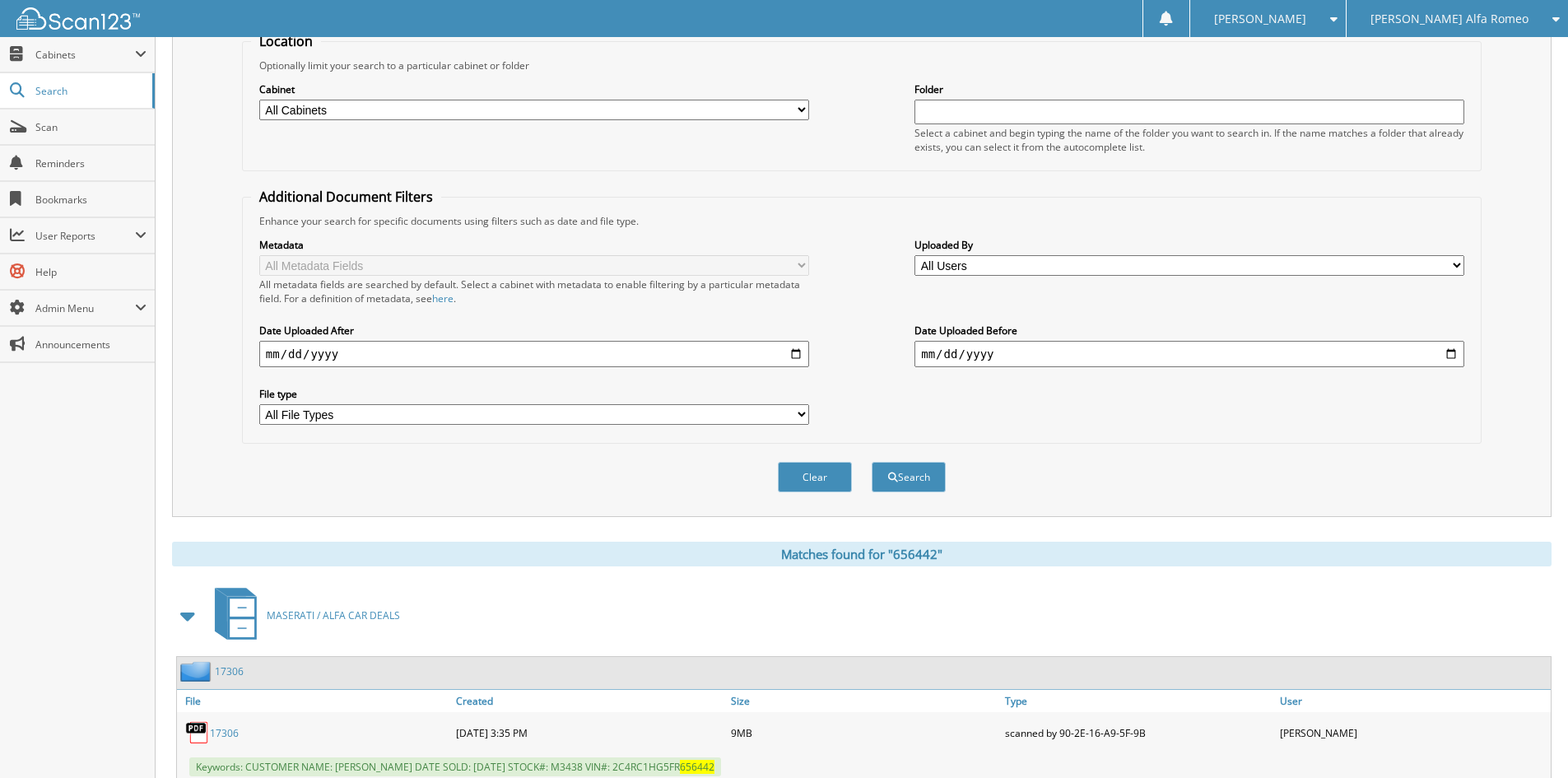
scroll to position [329, 0]
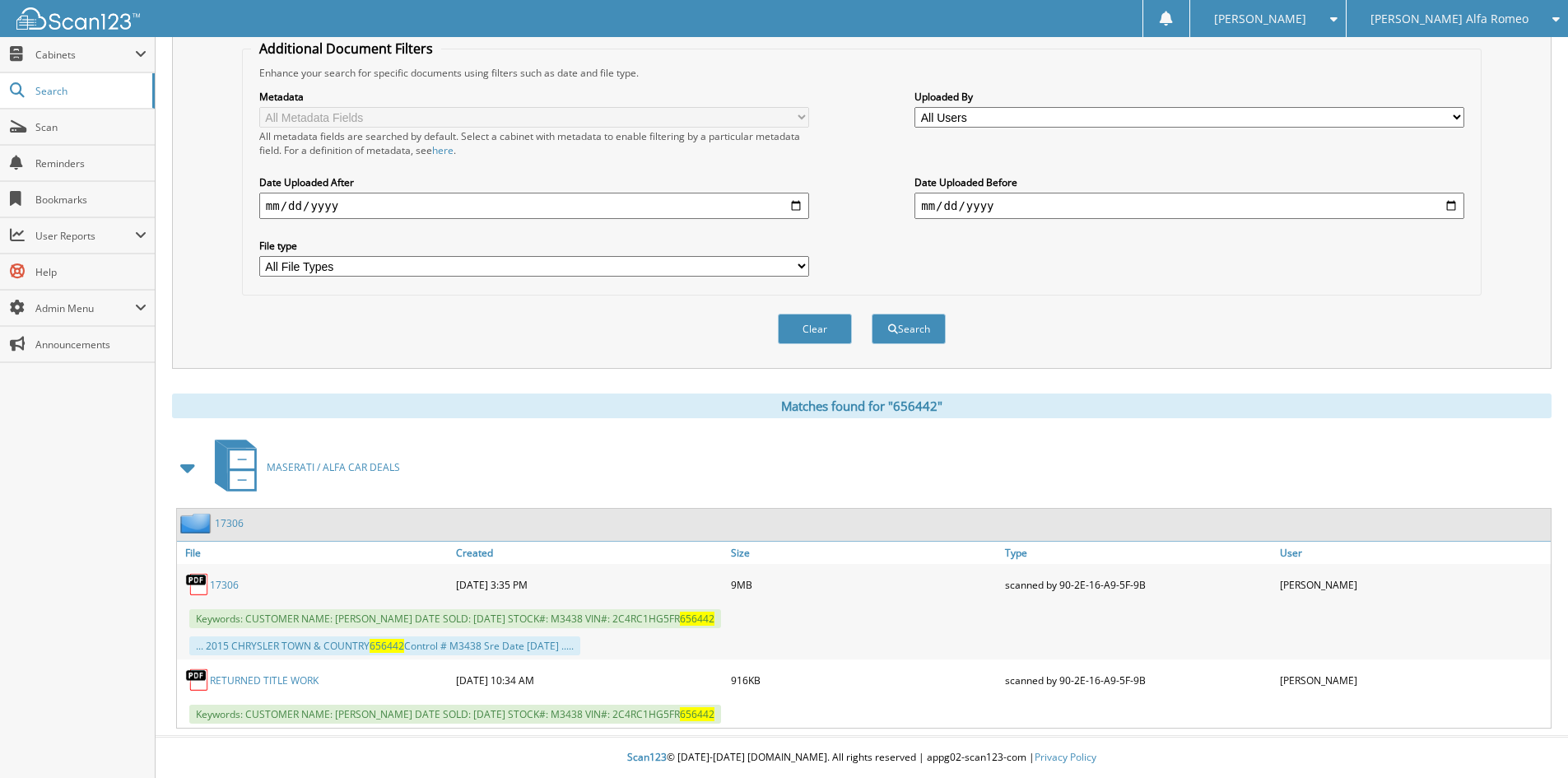
click at [227, 589] on link "17306" at bounding box center [224, 584] width 29 height 14
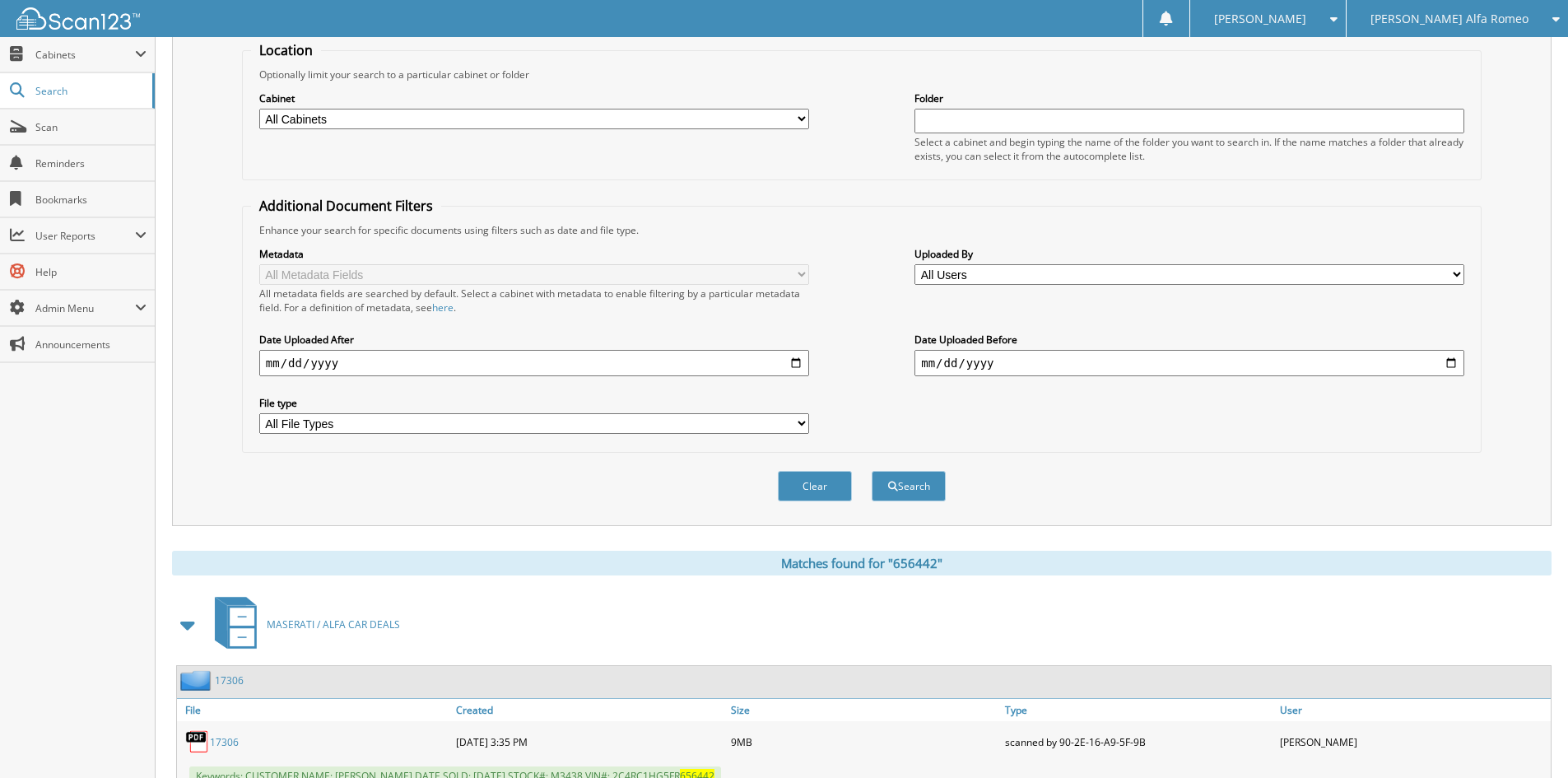
scroll to position [0, 0]
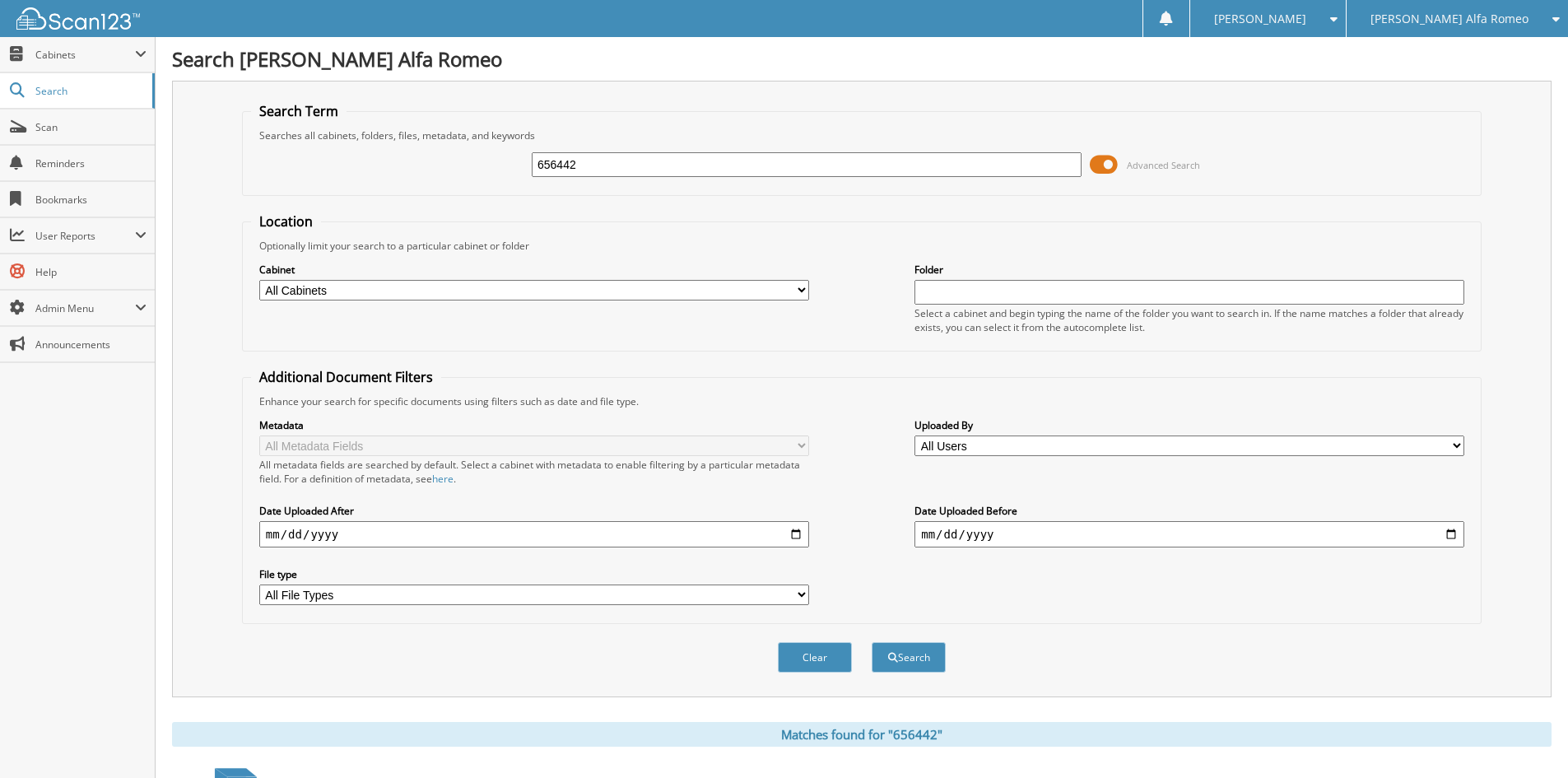
drag, startPoint x: 639, startPoint y: 175, endPoint x: 450, endPoint y: 186, distance: 189.3
click at [450, 186] on div "656442 Advanced Search" at bounding box center [861, 164] width 1222 height 45
type input "C61116"
click at [872, 642] on button "Search" at bounding box center [909, 658] width 74 height 30
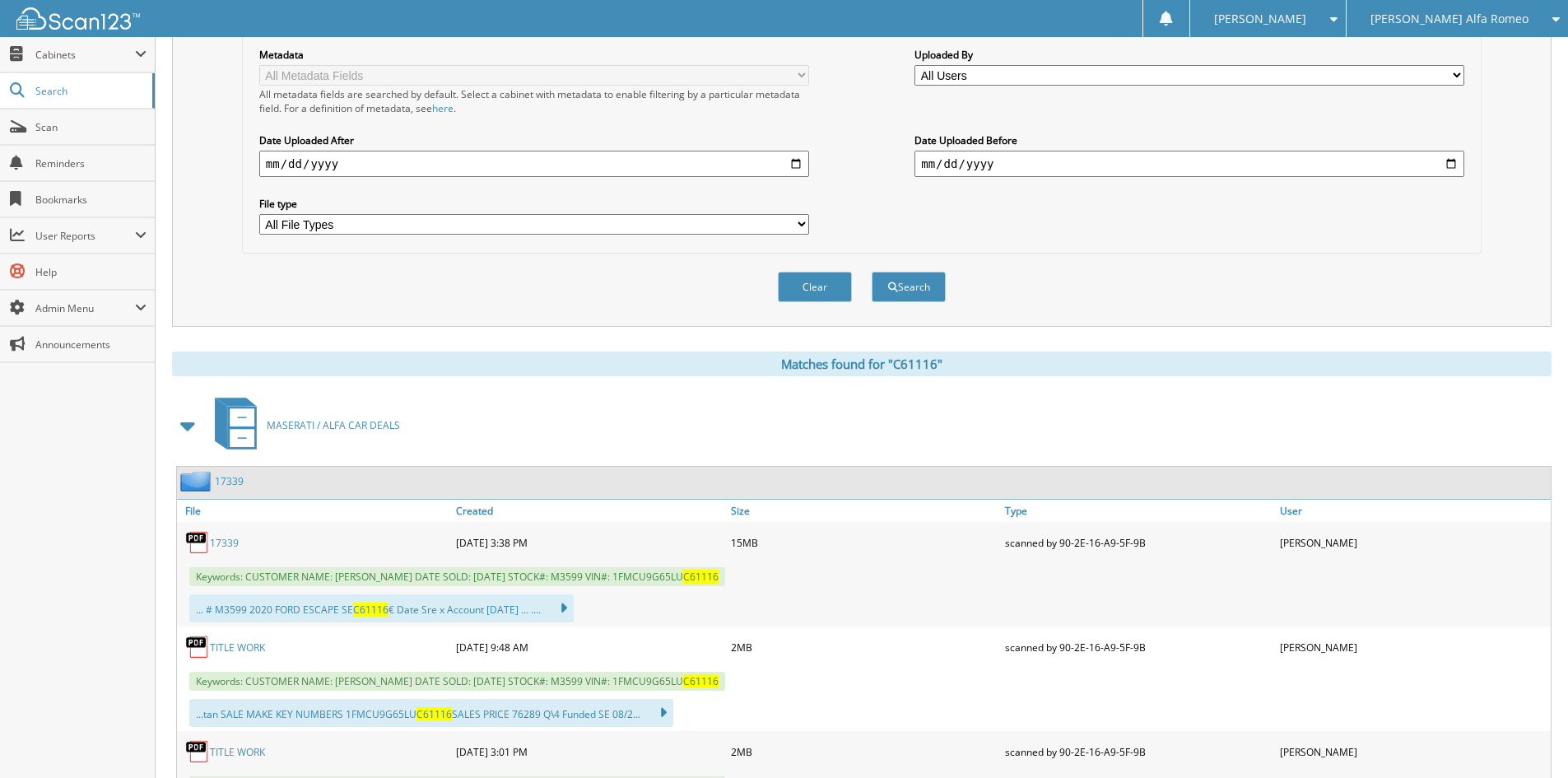
scroll to position [470, 0]
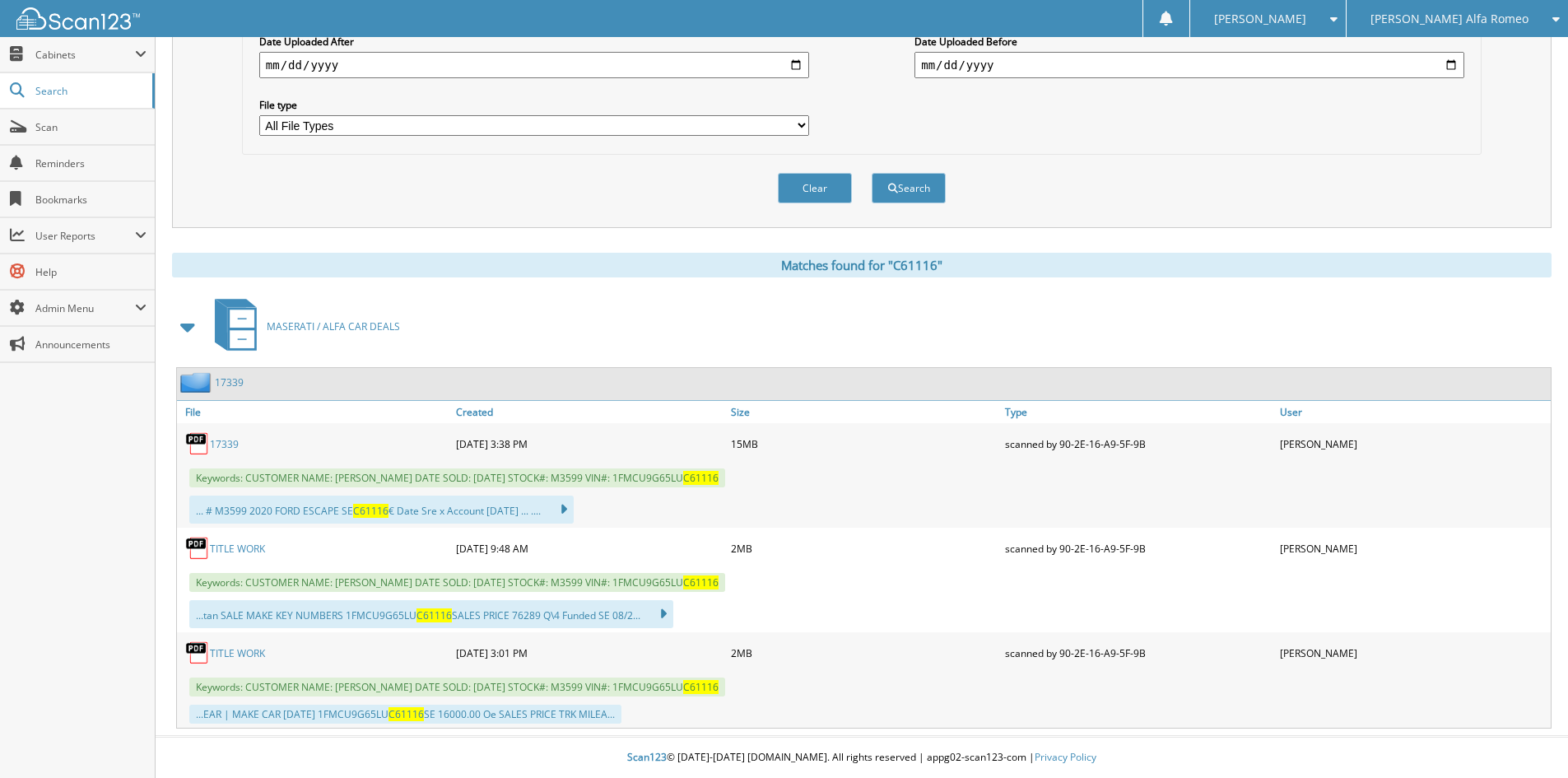
click at [222, 440] on link "17339" at bounding box center [224, 444] width 29 height 14
click at [243, 547] on link "TITLE WORK" at bounding box center [237, 548] width 56 height 14
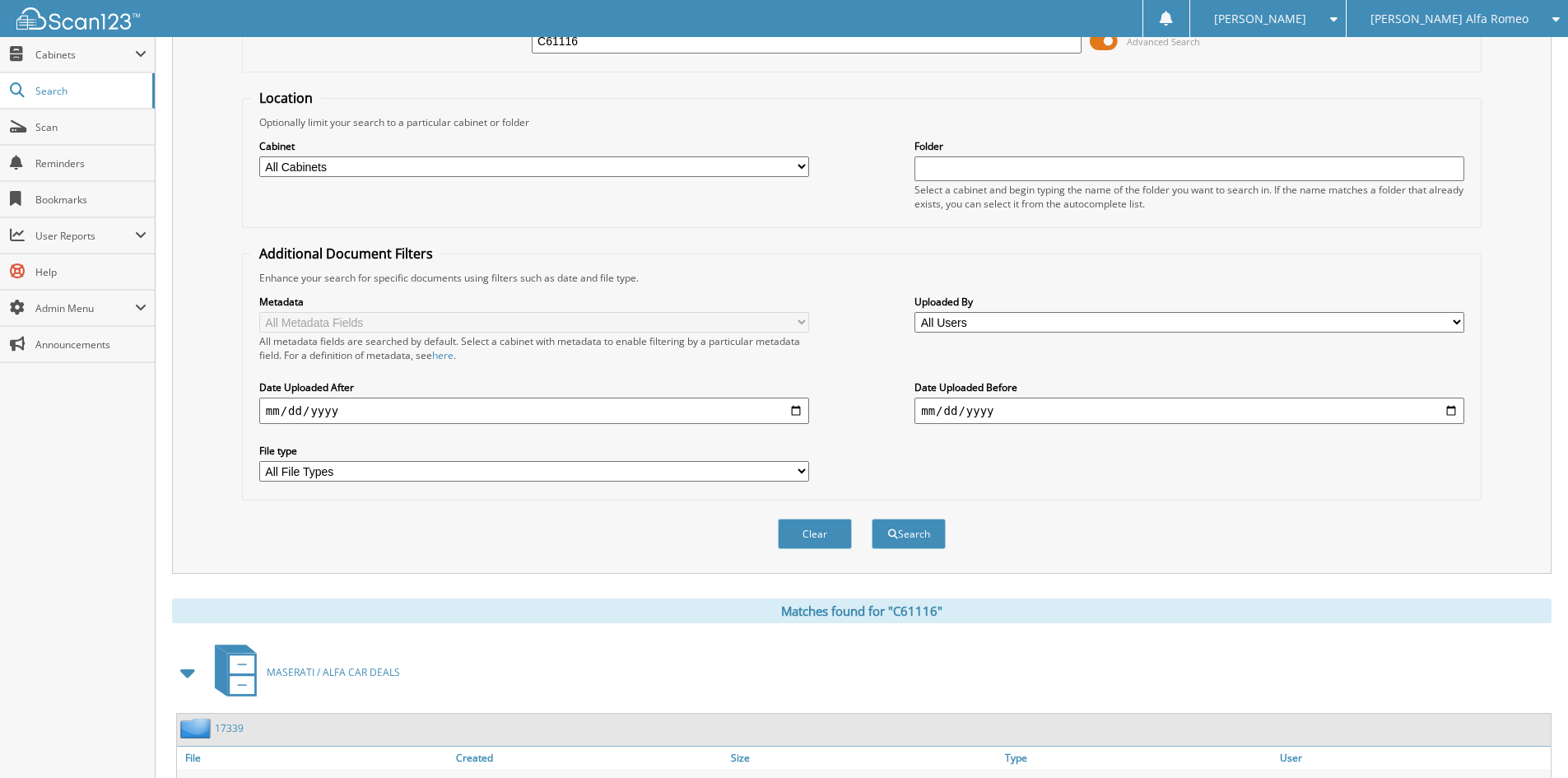
scroll to position [0, 0]
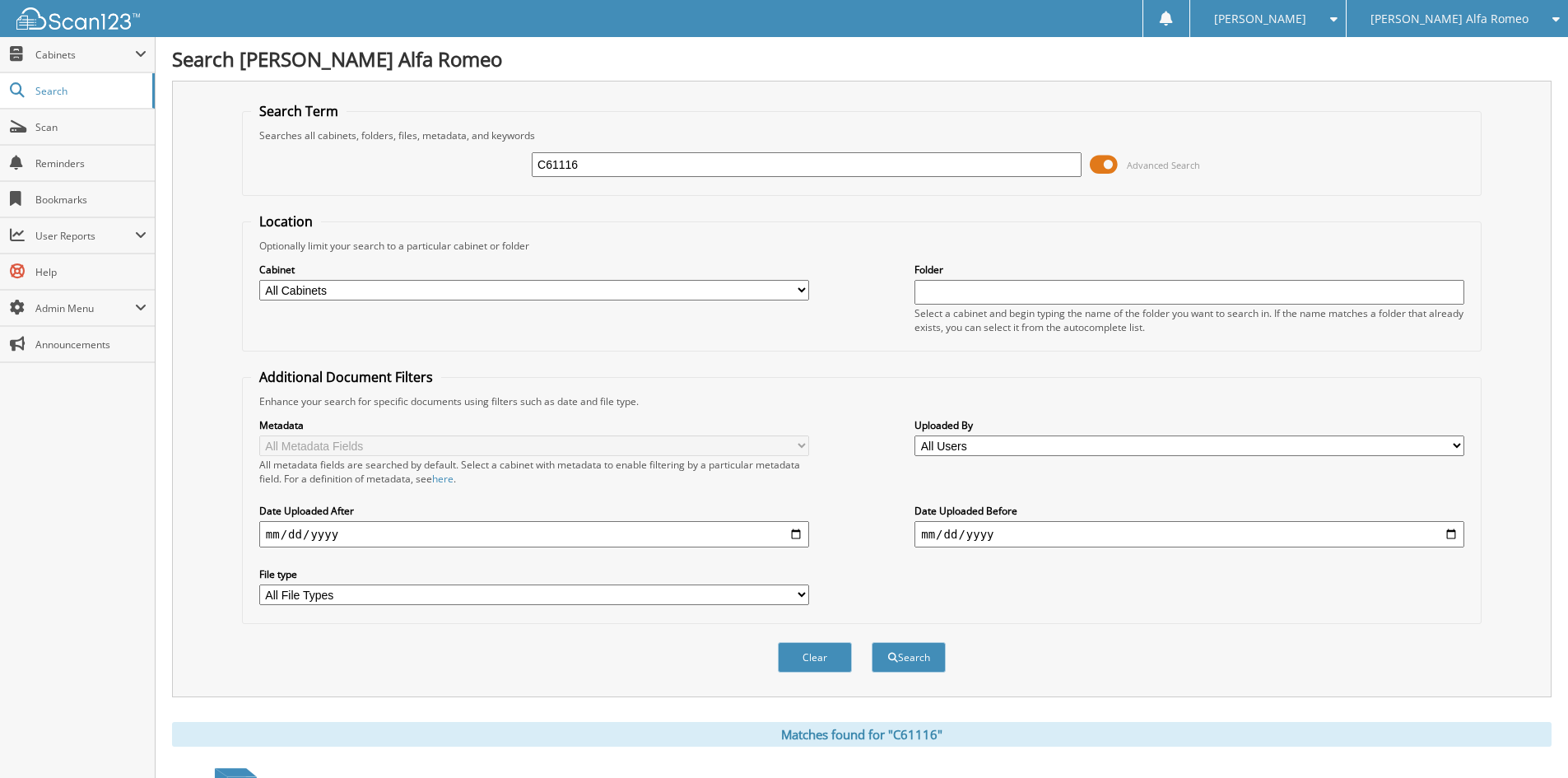
drag, startPoint x: 687, startPoint y: 171, endPoint x: 189, endPoint y: 175, distance: 498.0
click at [189, 175] on div "Search Term Searches all cabinets, folders, files, metadata, and keywords C6111…" at bounding box center [861, 389] width 1379 height 616
type input "D00216"
click at [872, 642] on button "Search" at bounding box center [909, 658] width 74 height 30
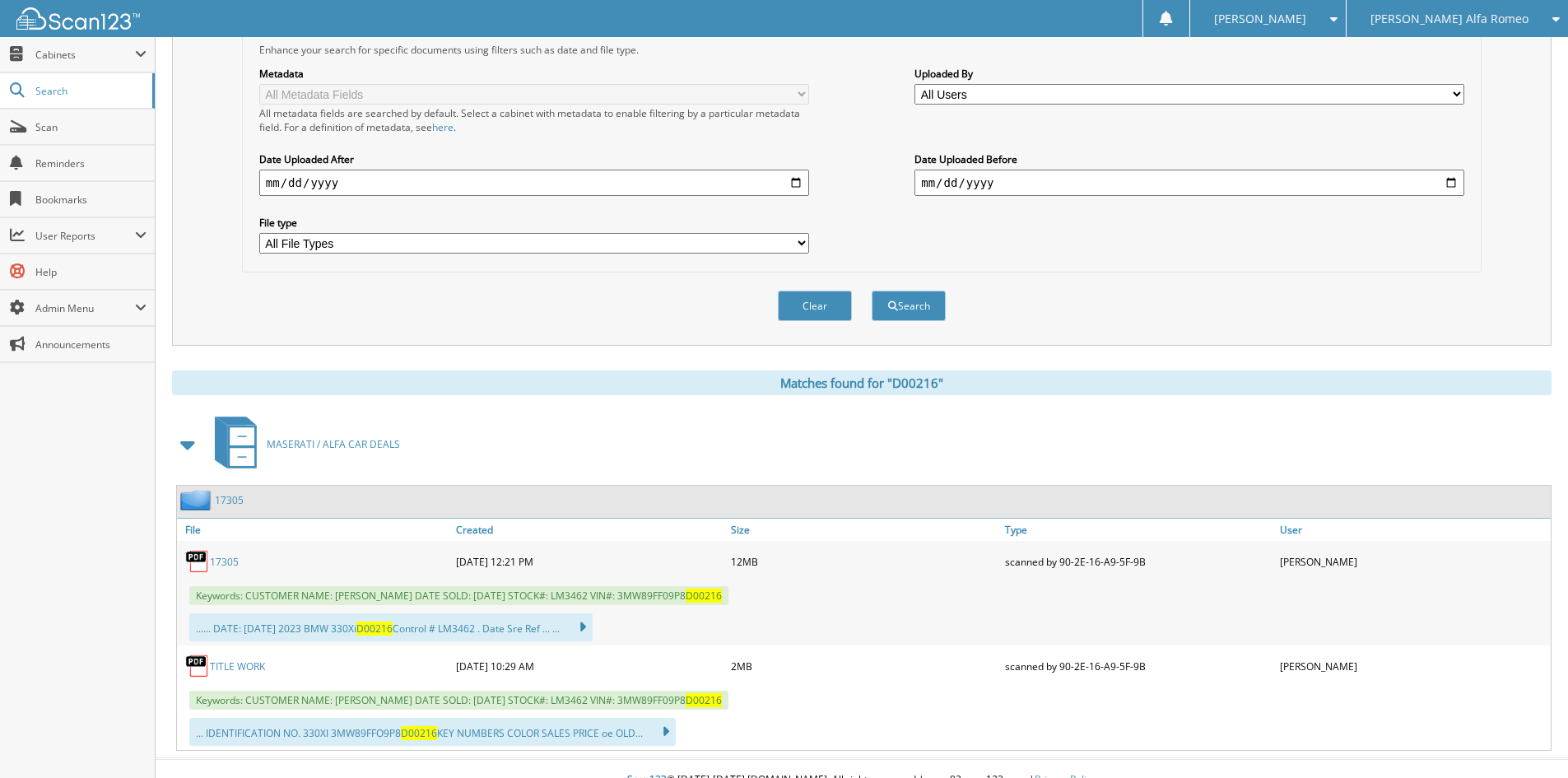
scroll to position [375, 0]
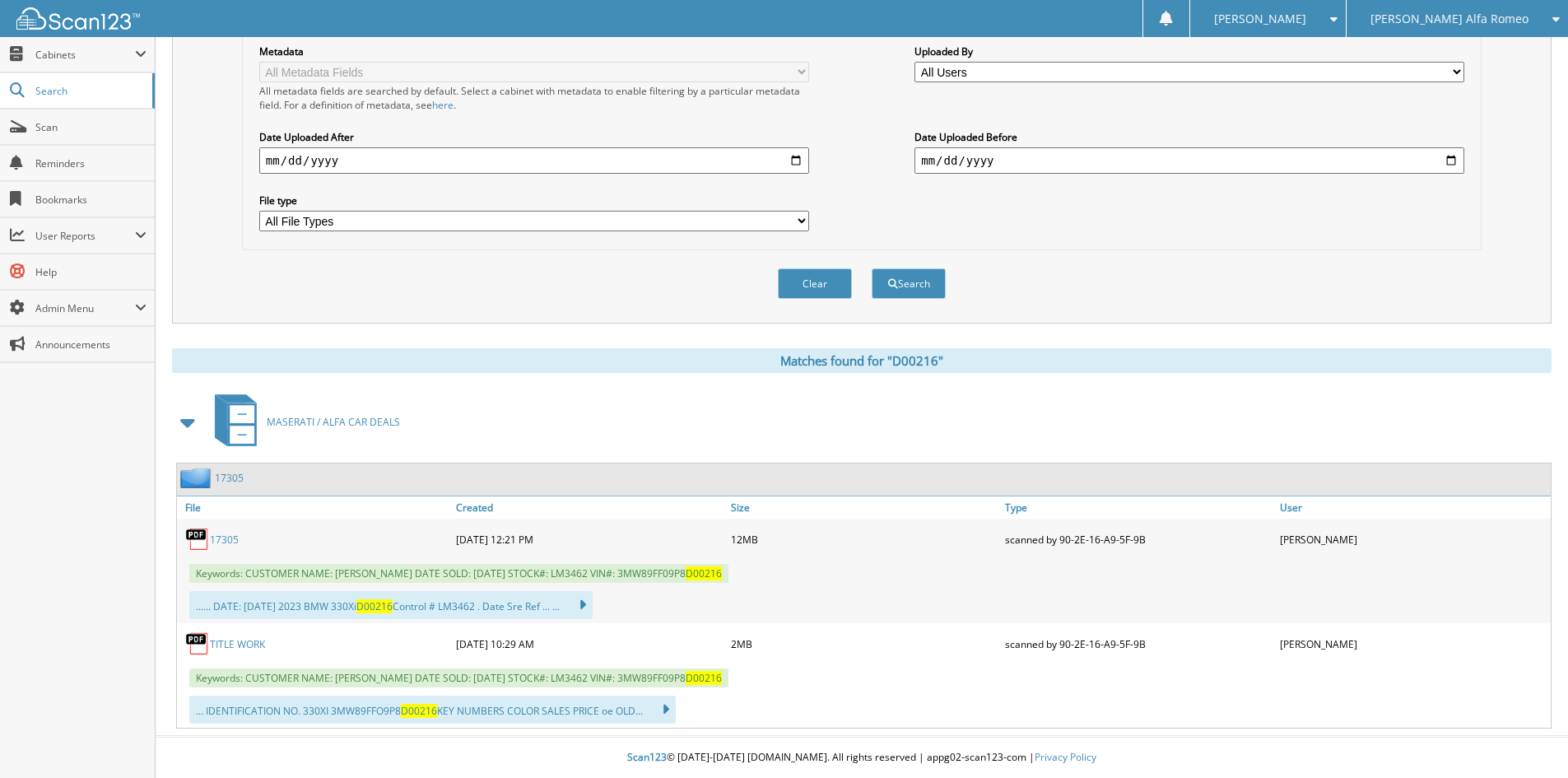
click at [227, 541] on link "17305" at bounding box center [224, 540] width 29 height 14
click at [234, 644] on link "TITLE WORK" at bounding box center [237, 644] width 56 height 14
click at [72, 62] on span "Cabinets" at bounding box center [77, 55] width 155 height 35
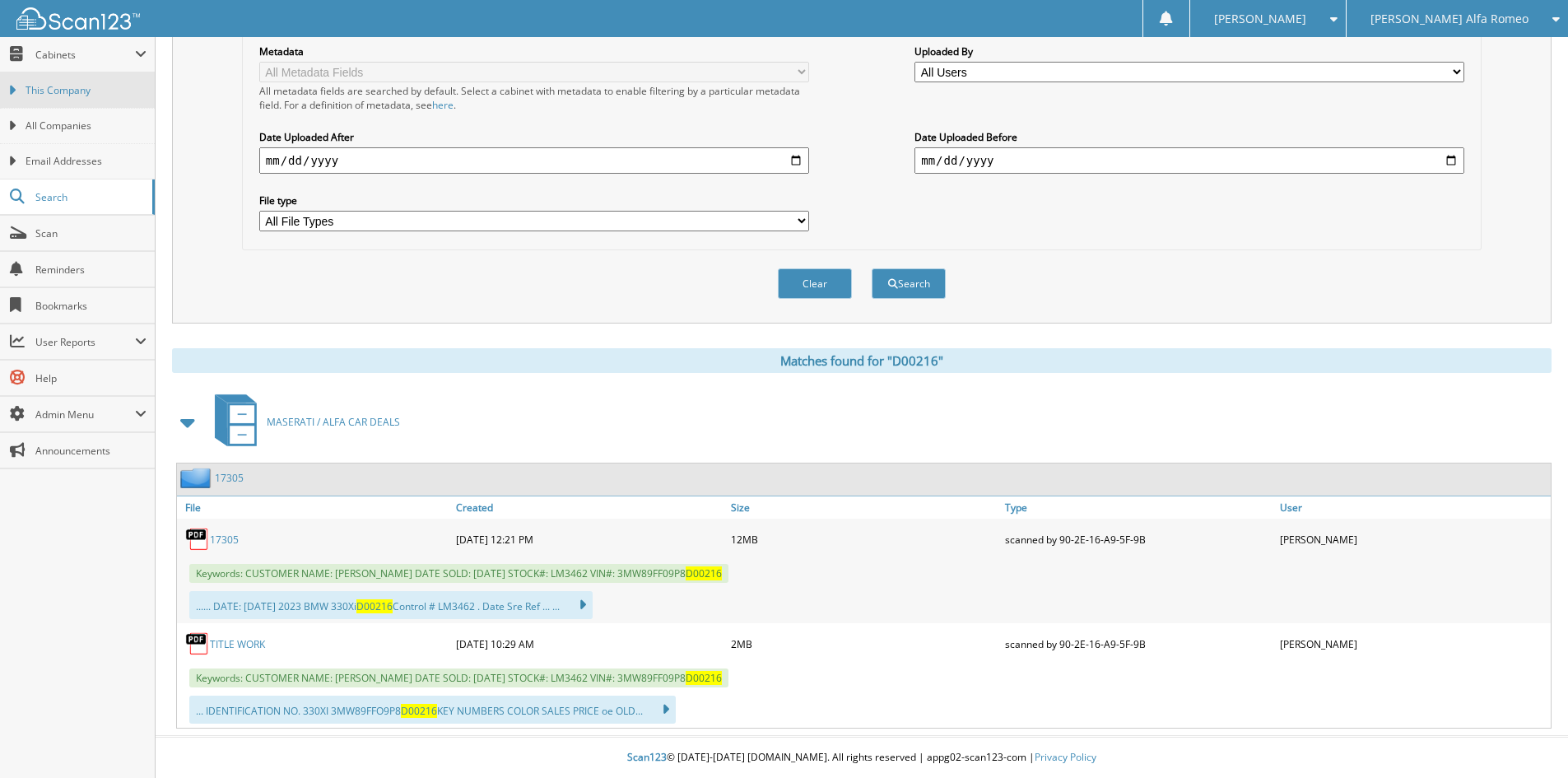
click at [73, 99] on link "This Company" at bounding box center [77, 90] width 155 height 35
